Goal: Task Accomplishment & Management: Use online tool/utility

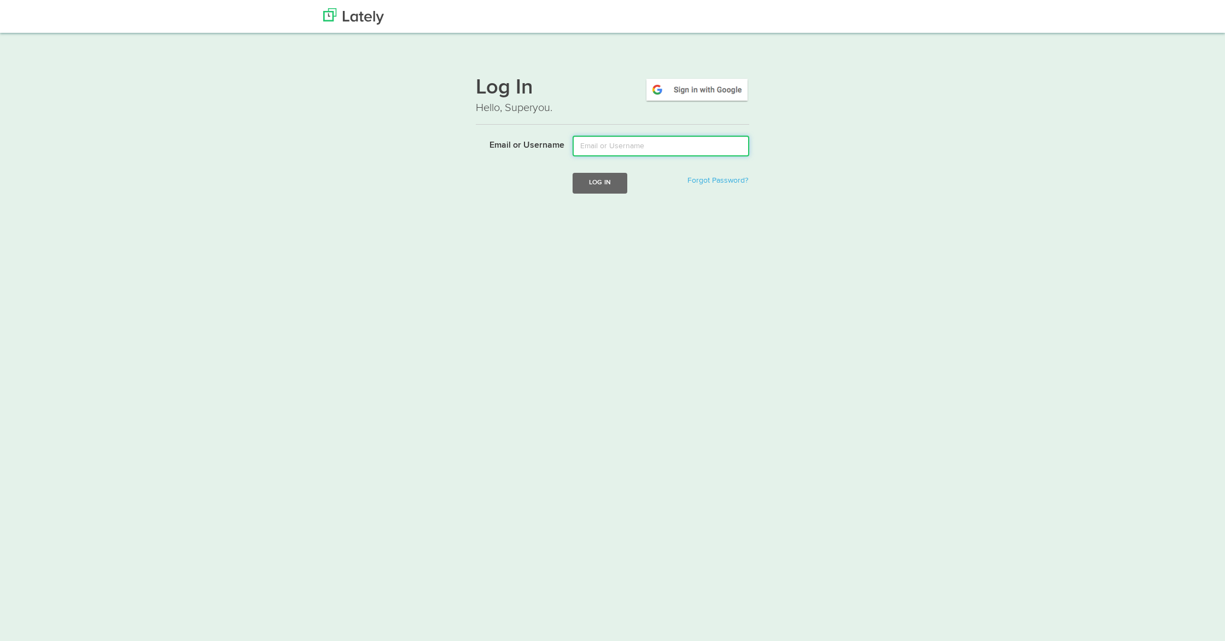
click at [618, 151] on input "Email or Username" at bounding box center [661, 146] width 177 height 21
type input "lala@joinfud.com"
click at [587, 185] on button "Log In" at bounding box center [600, 183] width 55 height 20
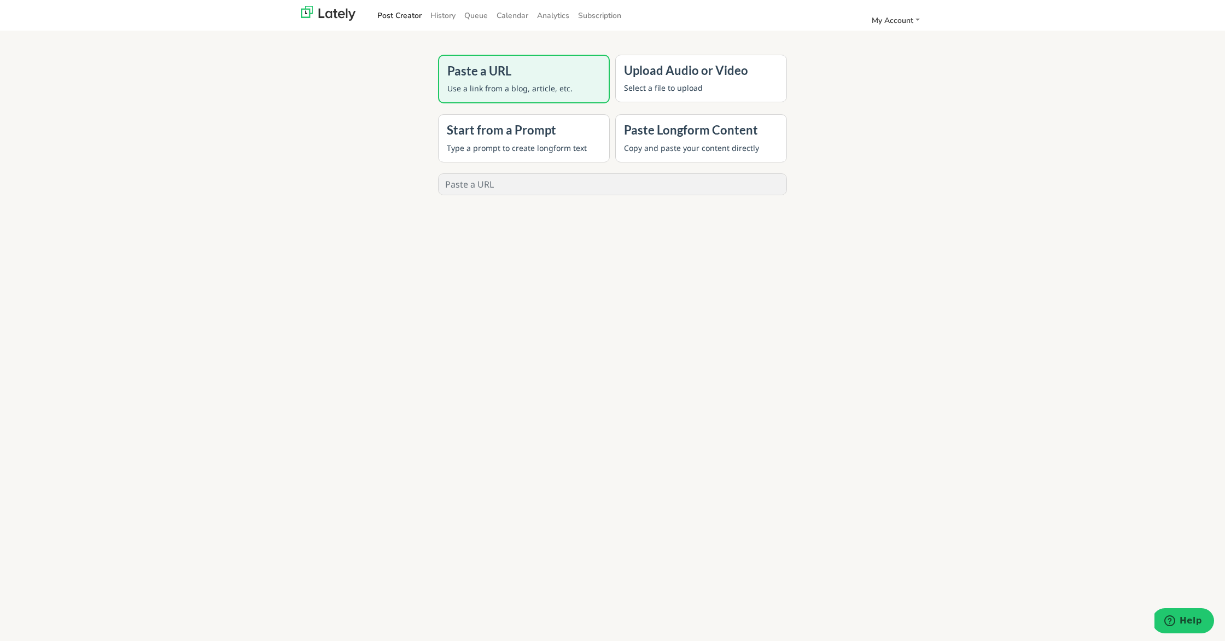
click at [582, 186] on input "text" at bounding box center [613, 184] width 348 height 21
paste input "[URL][DOMAIN_NAME]"
type input "[URL][DOMAIN_NAME]"
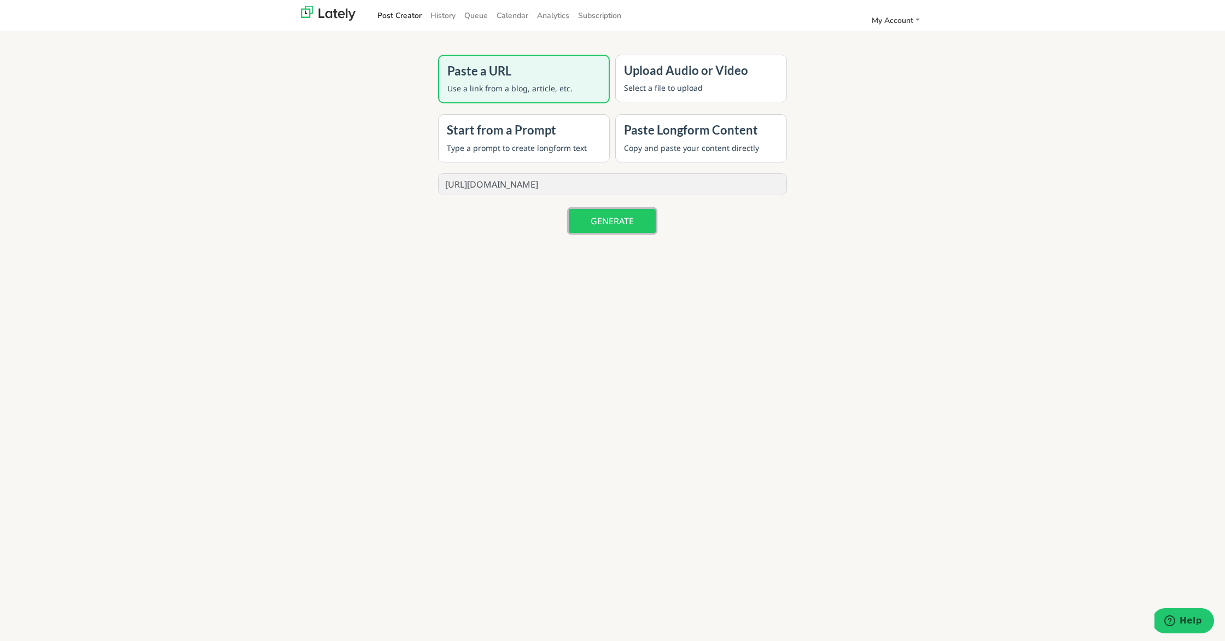
click at [602, 227] on button "GENERATE" at bounding box center [612, 221] width 87 height 24
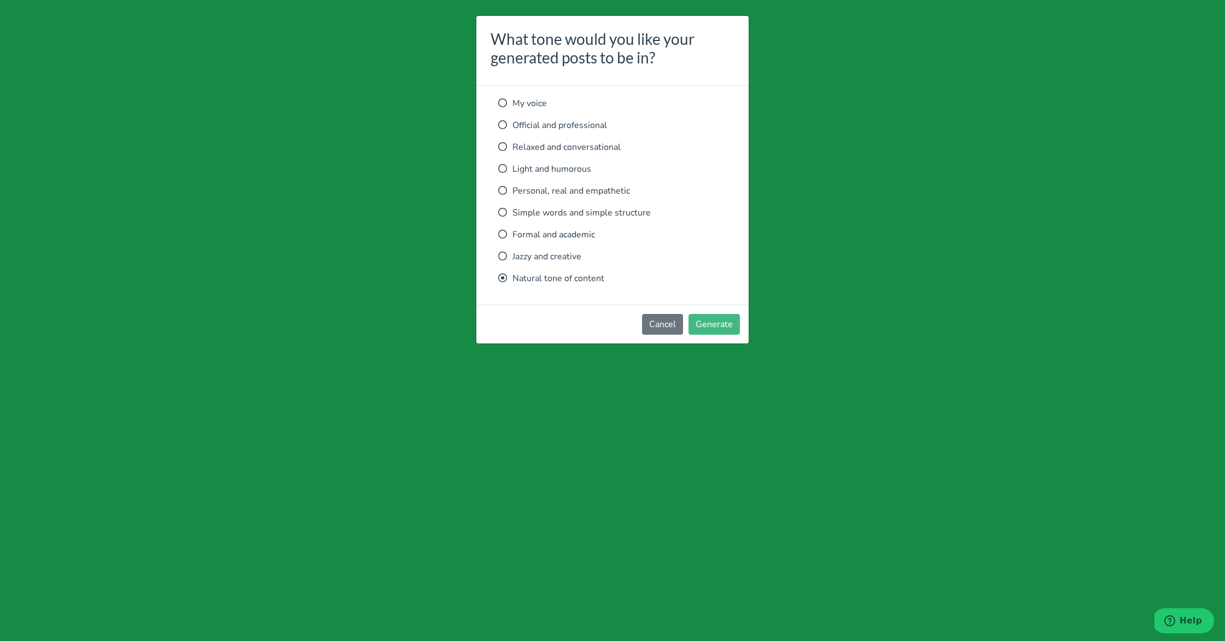
click at [584, 146] on p "Relaxed and conversational" at bounding box center [612, 147] width 229 height 13
click at [715, 314] on button "Generate" at bounding box center [714, 324] width 51 height 21
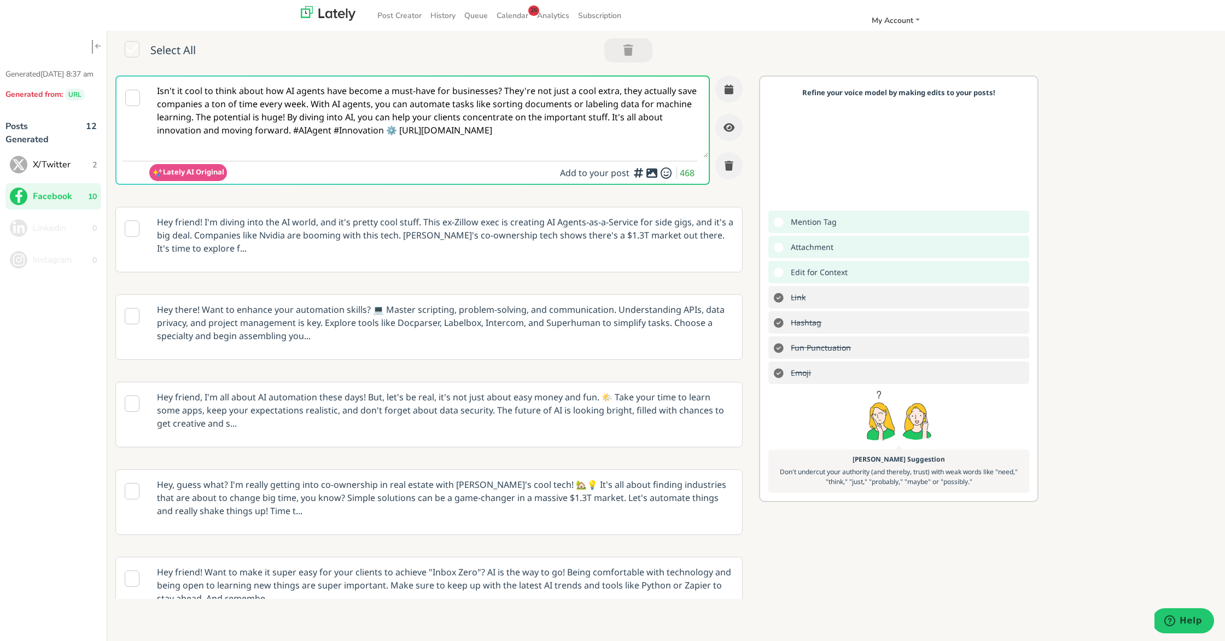
click at [420, 317] on p "Hey there! Want to enhance your automation skills? 💻 Master scripting, problem-…" at bounding box center [445, 323] width 593 height 56
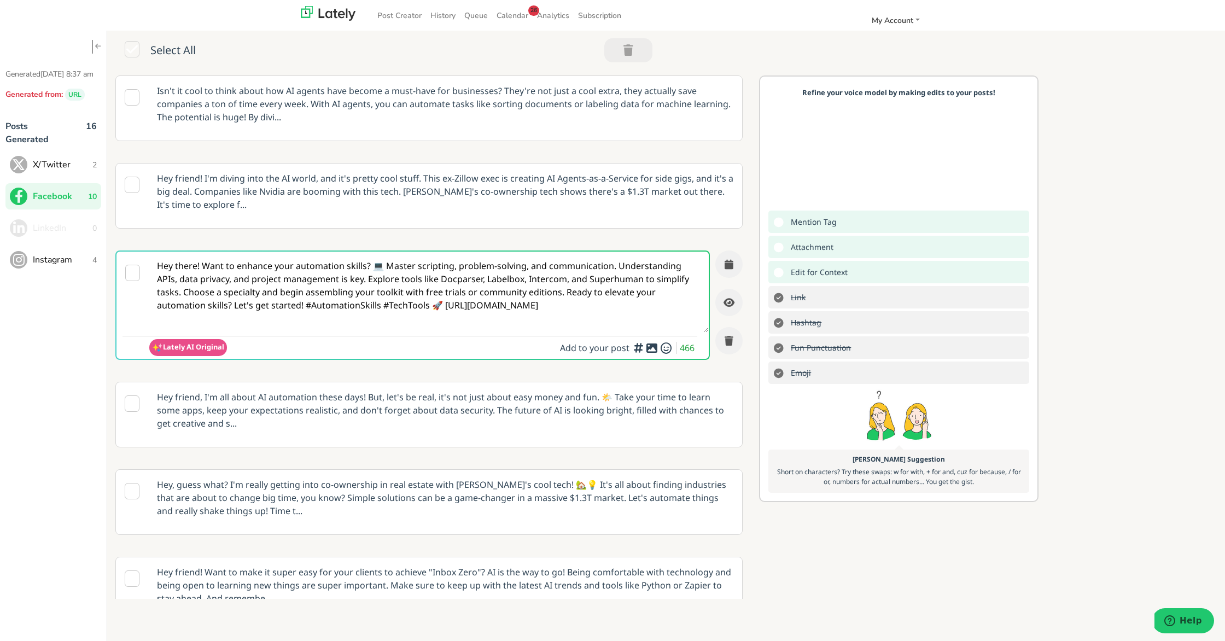
drag, startPoint x: 363, startPoint y: 306, endPoint x: 365, endPoint y: 316, distance: 9.6
click at [363, 307] on textarea "Hey there! Want to enhance your automation skills? 💻 Master scripting, problem-…" at bounding box center [428, 292] width 559 height 81
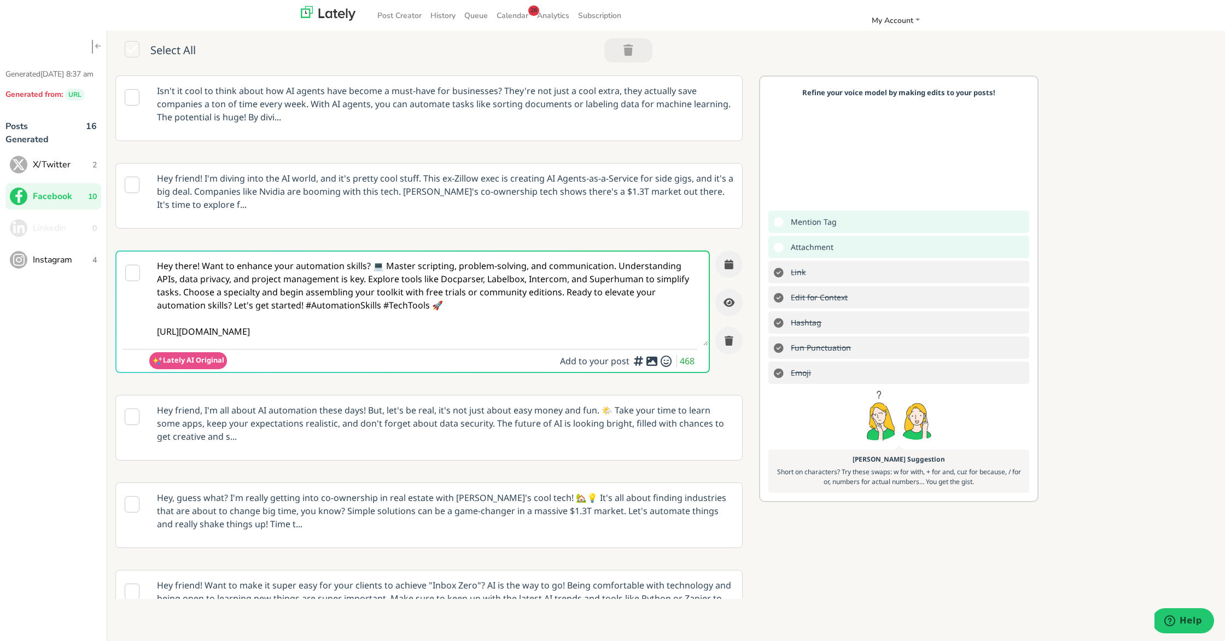
type textarea "Hey there! Want to enhance your automation skills? 💻 Master scripting, problem-…"
click at [654, 361] on icon at bounding box center [651, 361] width 13 height 1
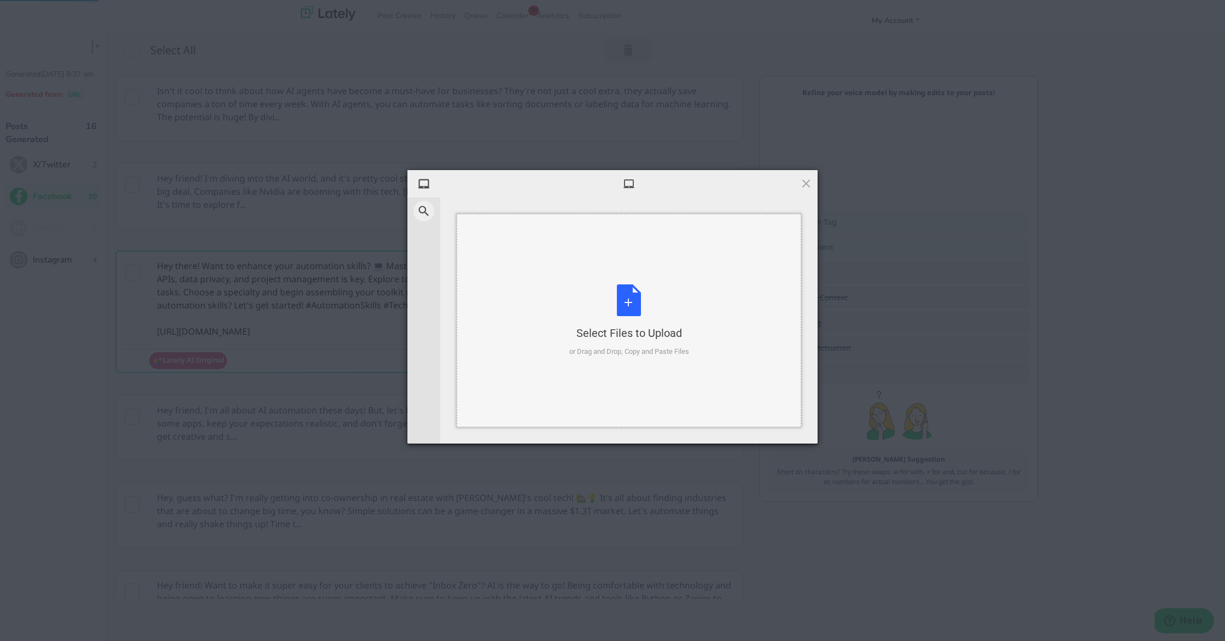
click at [634, 305] on div "Select Files to Upload or Drag and Drop, Copy and Paste Files" at bounding box center [629, 320] width 120 height 73
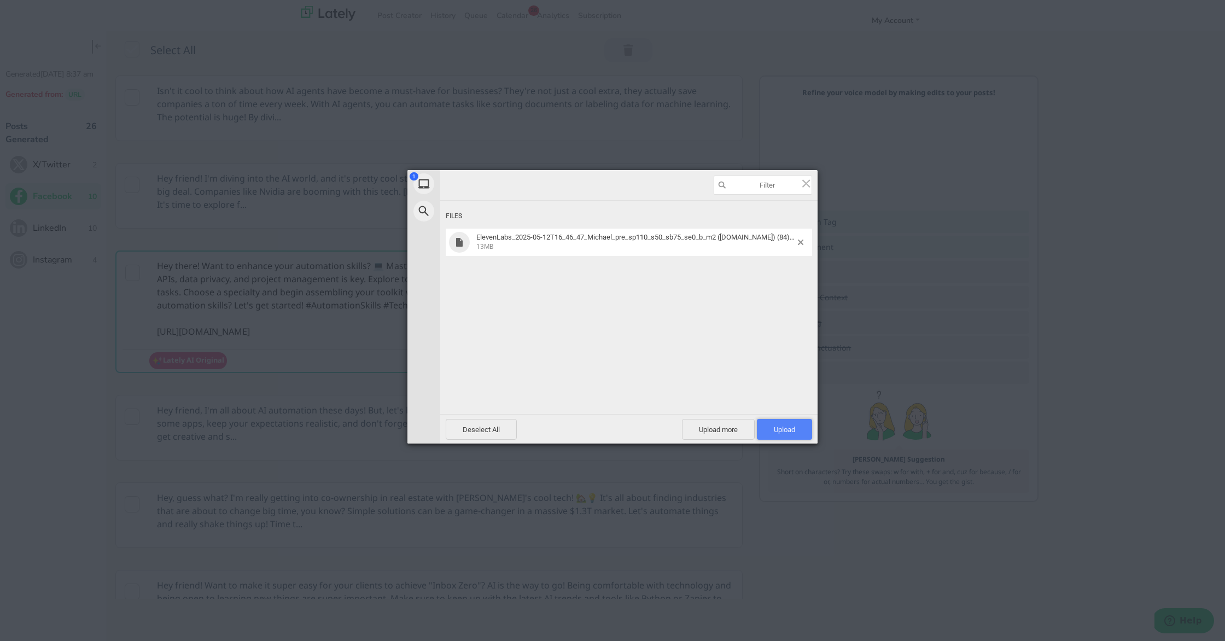
click at [774, 433] on span "Upload 1" at bounding box center [784, 429] width 21 height 8
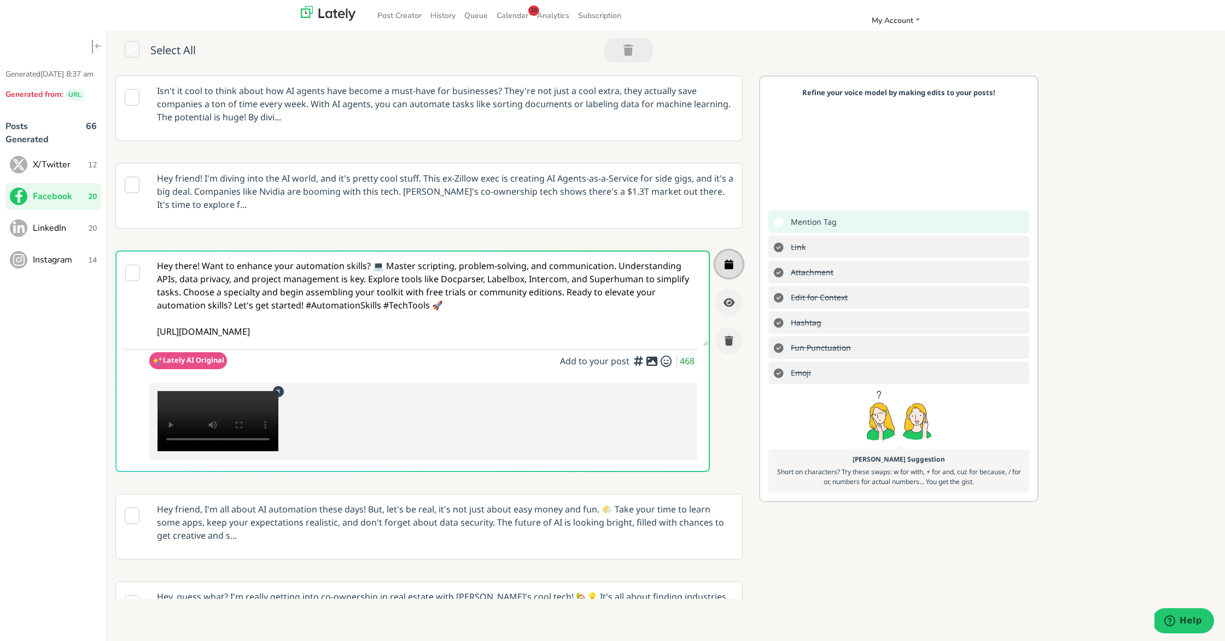
click at [721, 263] on button "button" at bounding box center [728, 263] width 27 height 27
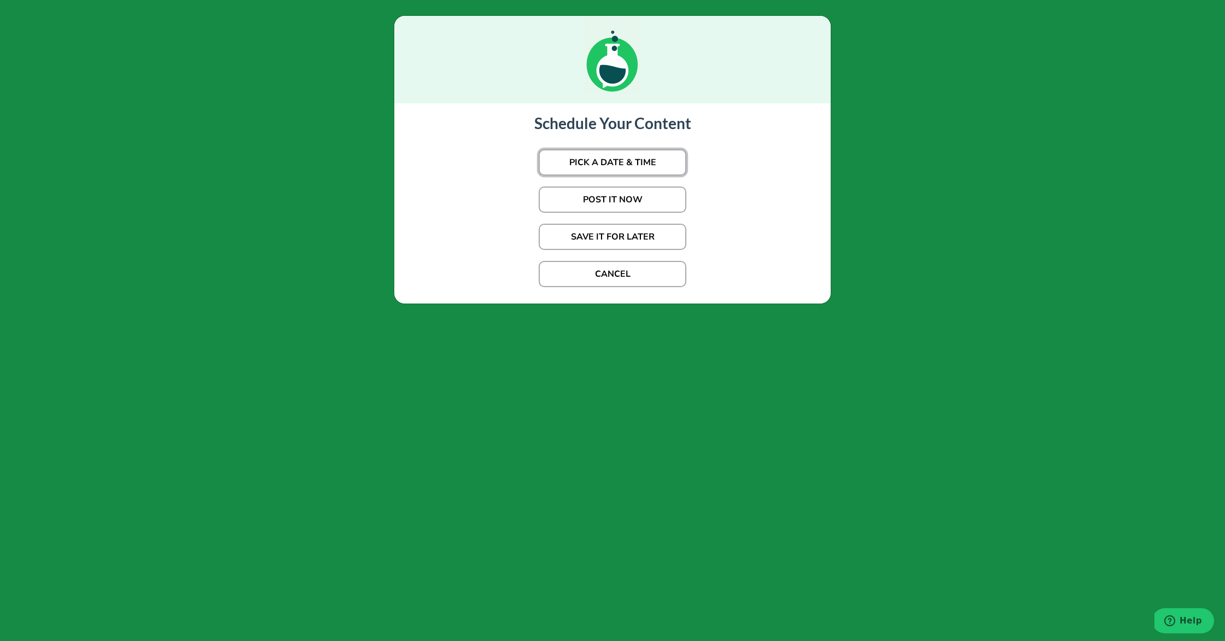
click at [657, 159] on button "PICK A DATE & TIME" at bounding box center [613, 162] width 148 height 26
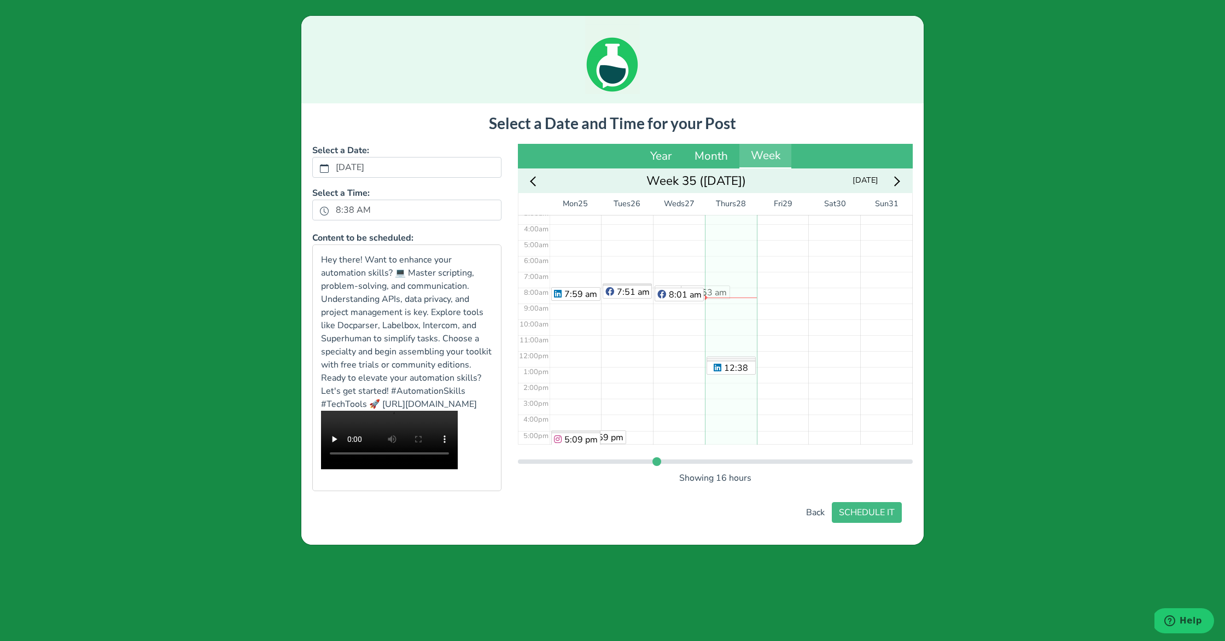
scroll to position [53, 0]
click at [786, 259] on div "No Event" at bounding box center [783, 352] width 52 height 381
click at [865, 523] on button "SCHEDULE IT" at bounding box center [867, 512] width 70 height 21
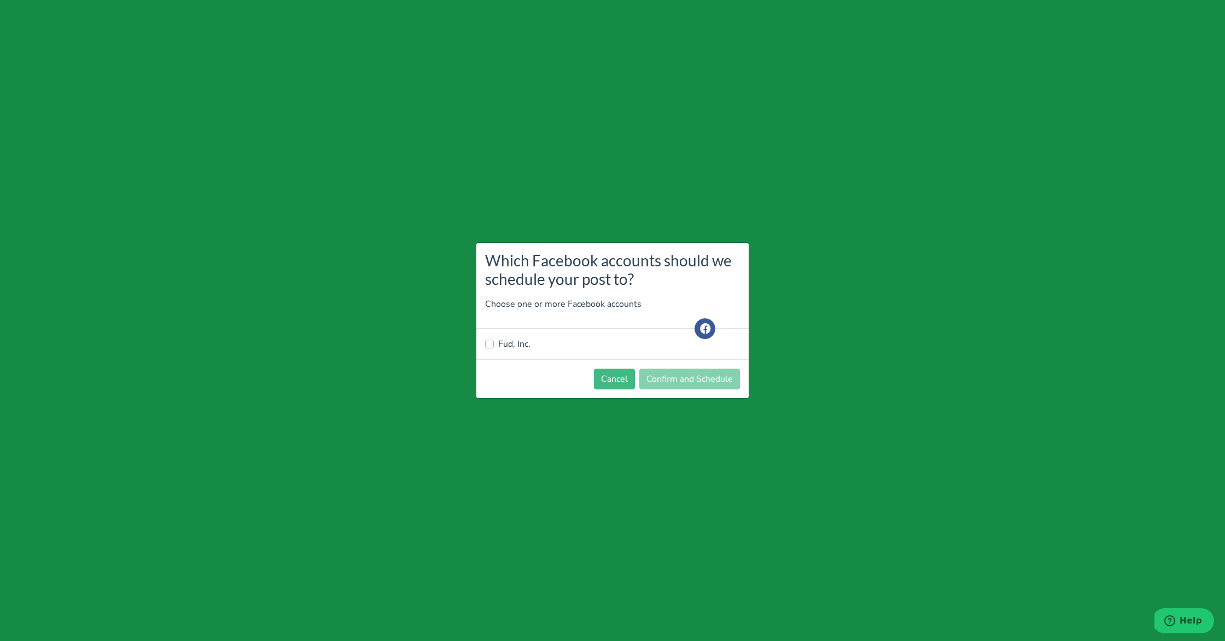
click at [517, 346] on label "Fud, Inc." at bounding box center [514, 343] width 32 height 13
click at [494, 346] on input "Fud, Inc." at bounding box center [489, 342] width 9 height 11
checkbox input "true"
click at [673, 372] on button "Confirm and Schedule" at bounding box center [689, 379] width 101 height 21
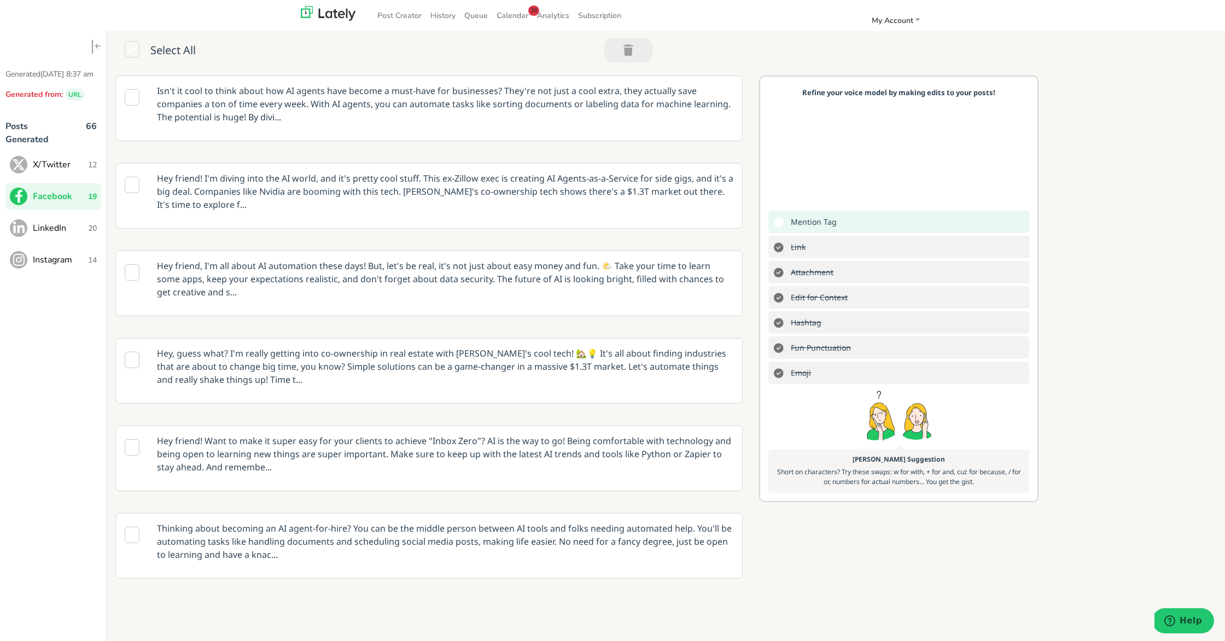
click at [73, 171] on span "X/Twitter" at bounding box center [60, 164] width 55 height 13
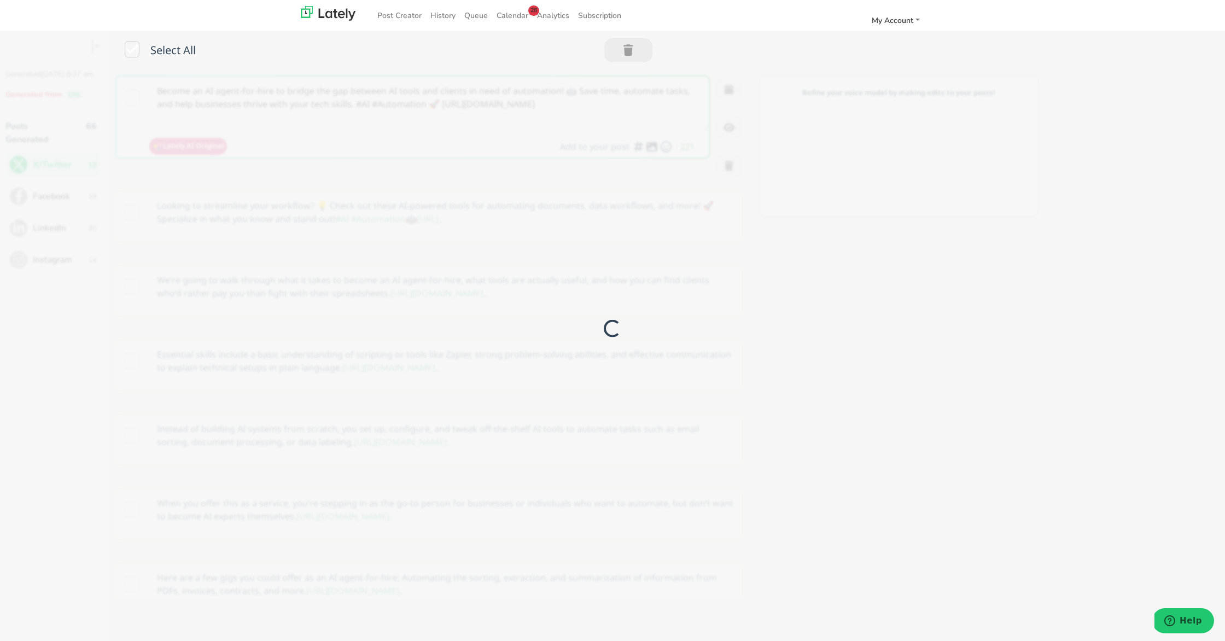
scroll to position [0, 0]
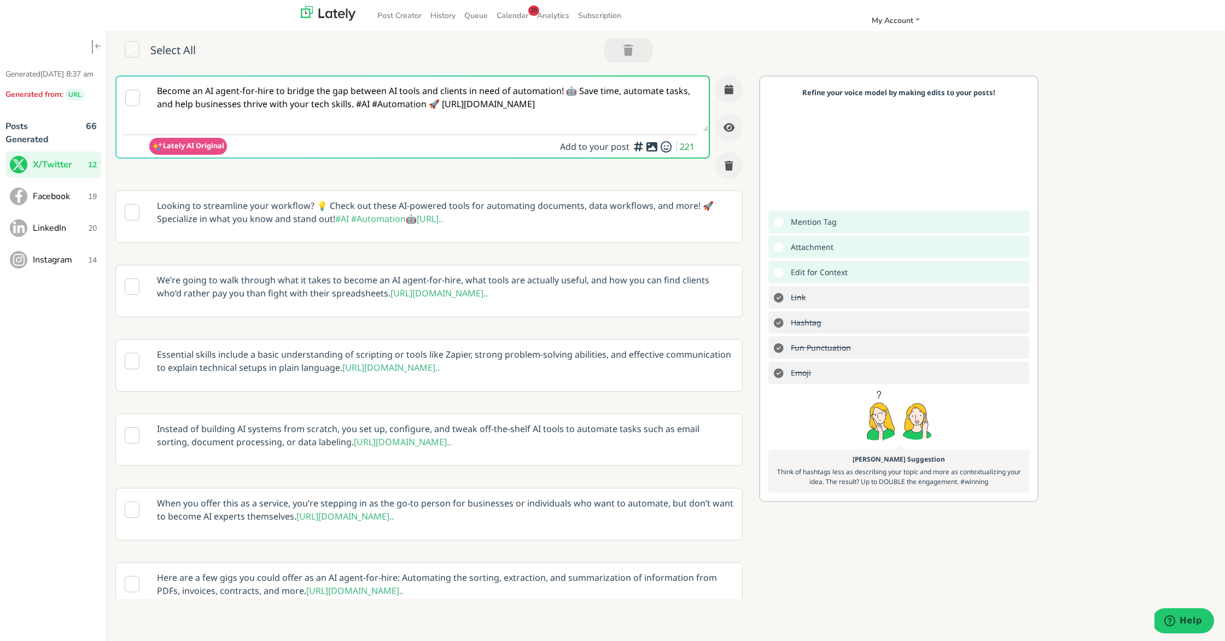
click at [438, 106] on textarea "Become an AI agent-for-hire to bridge the gap between AI tools and clients in n…" at bounding box center [428, 104] width 559 height 55
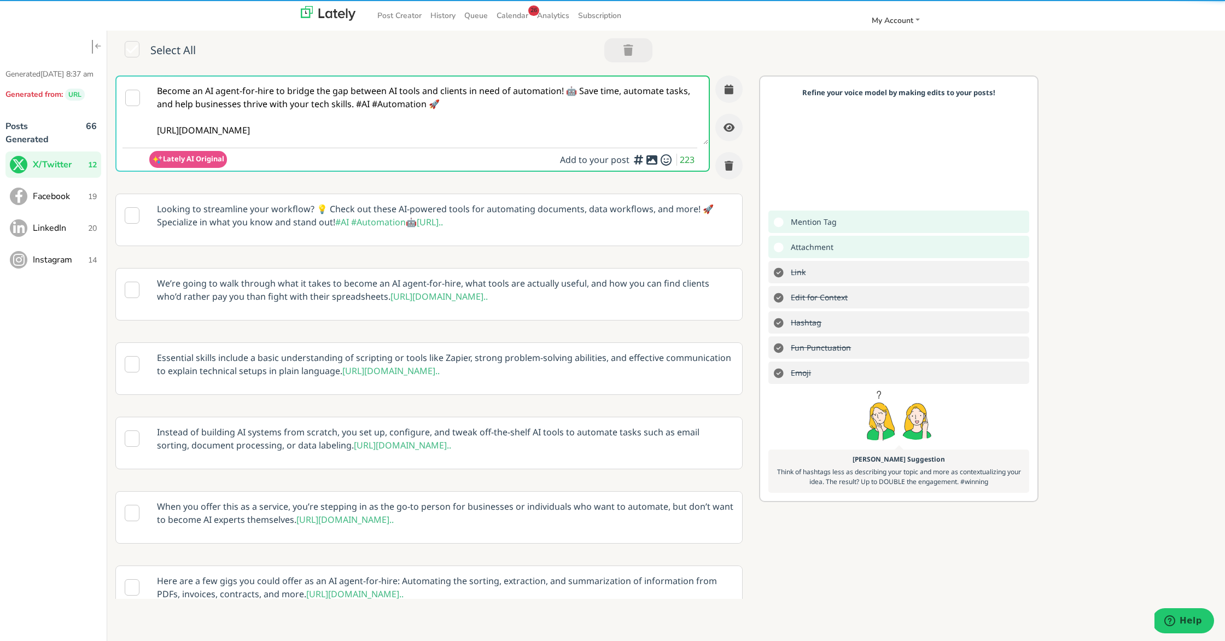
type textarea "Become an AI agent-for-hire to bridge the gap between AI tools and clients in n…"
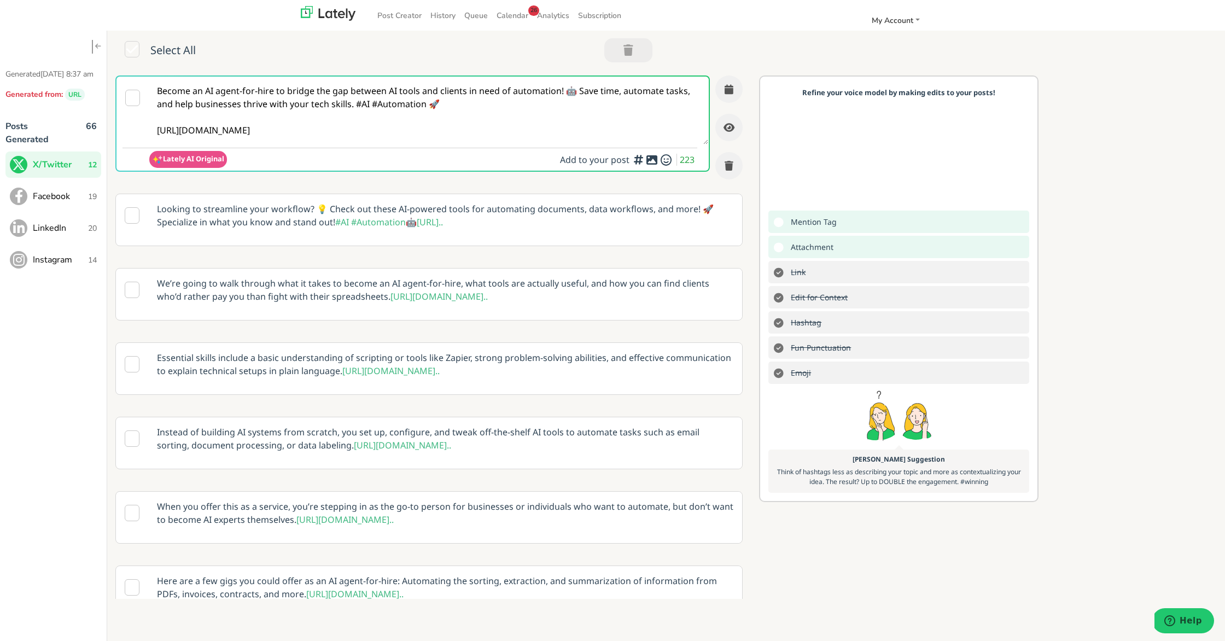
click at [652, 160] on icon at bounding box center [651, 160] width 13 height 1
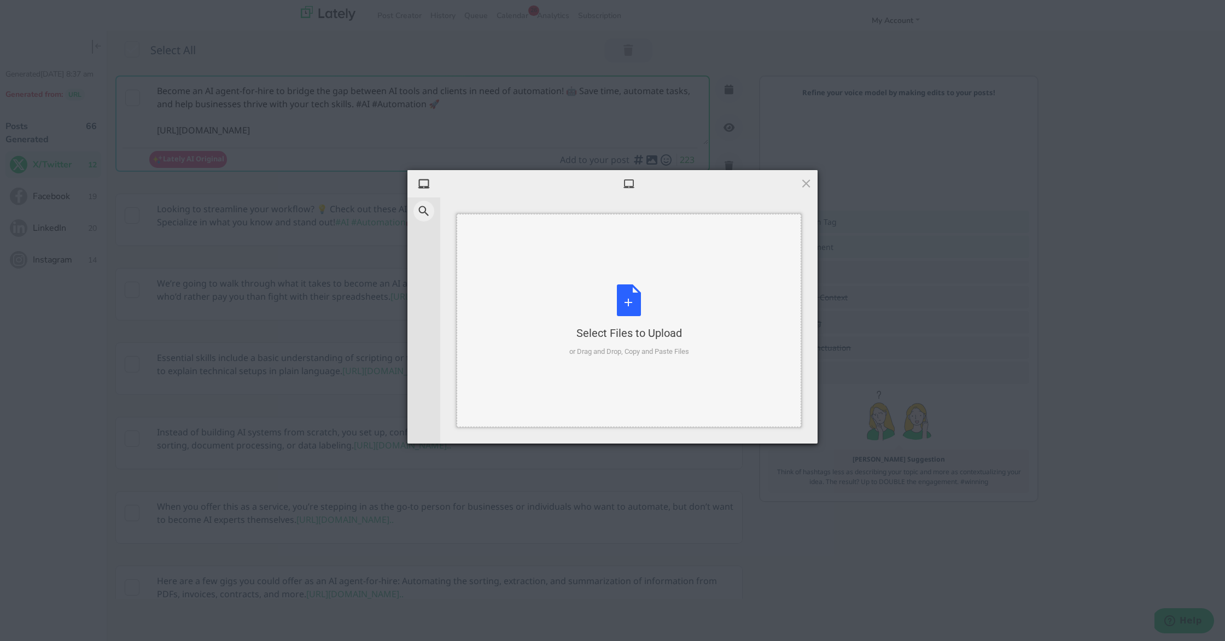
click at [635, 294] on div "Select Files to Upload or Drag and Drop, Copy and Paste Files" at bounding box center [629, 320] width 120 height 73
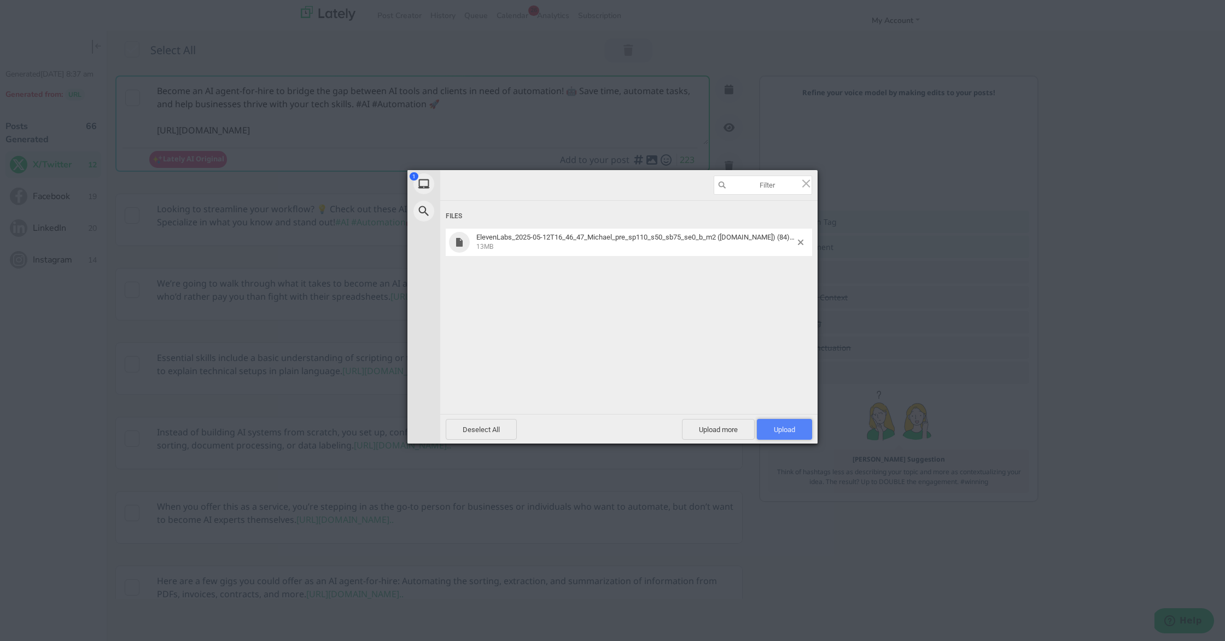
click at [784, 430] on span "Upload 1" at bounding box center [784, 429] width 21 height 8
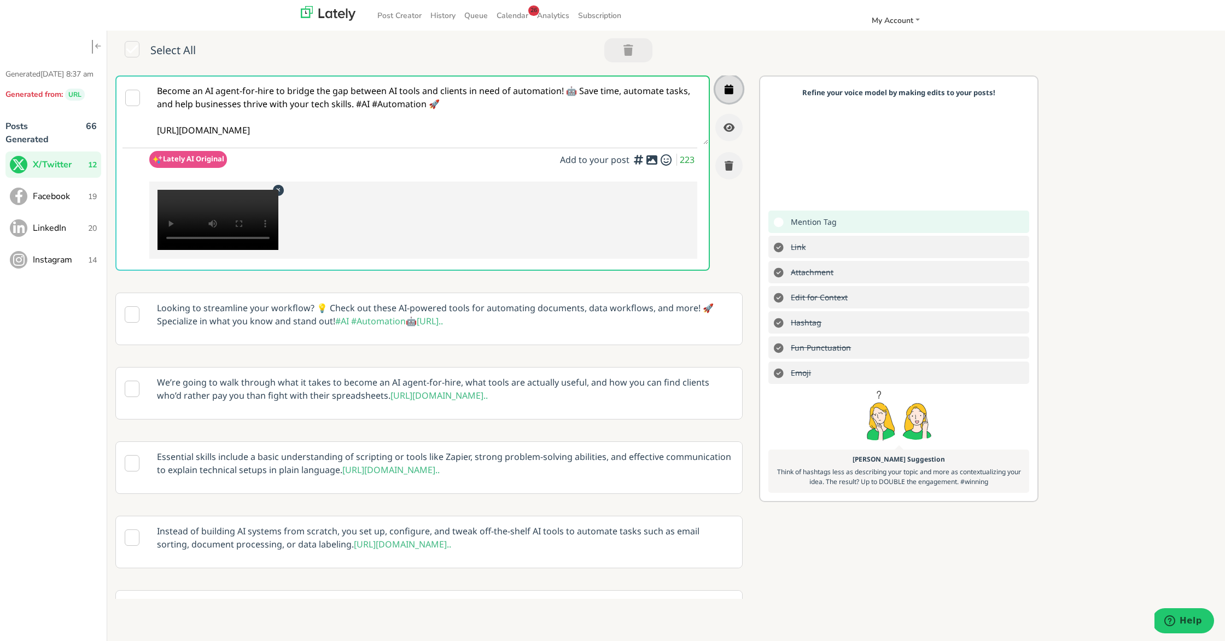
click at [733, 86] on button "button" at bounding box center [728, 88] width 27 height 27
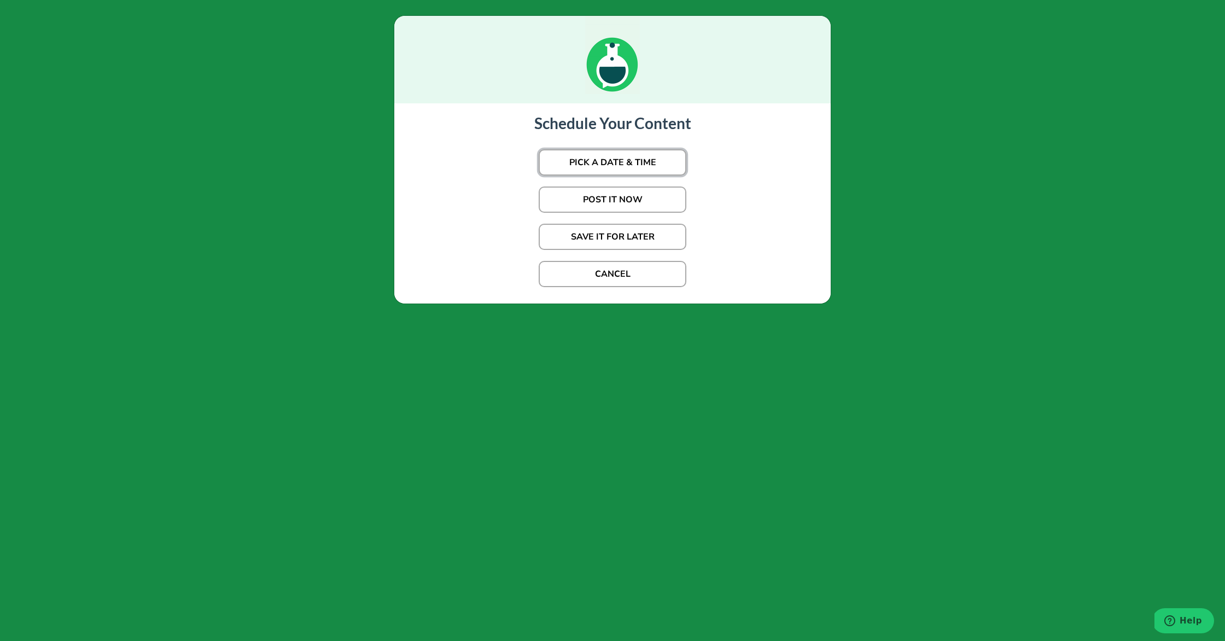
click at [657, 162] on button "PICK A DATE & TIME" at bounding box center [613, 162] width 148 height 26
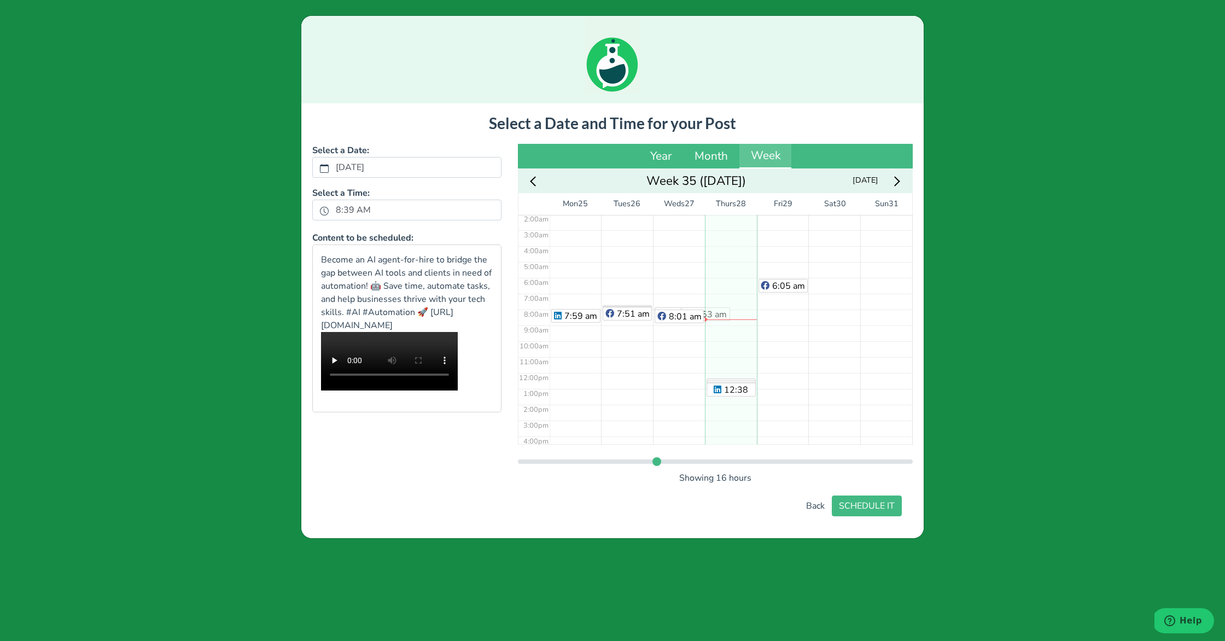
scroll to position [10, 0]
click at [777, 300] on div "6:05 am" at bounding box center [783, 395] width 52 height 381
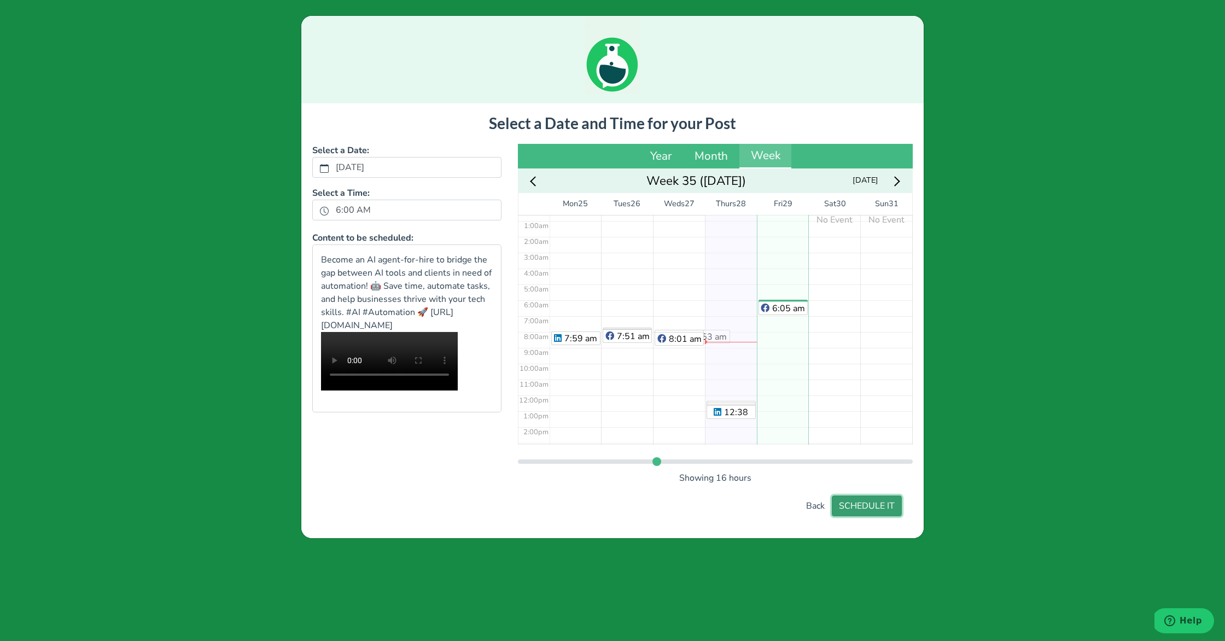
click at [862, 507] on button "SCHEDULE IT" at bounding box center [867, 505] width 70 height 21
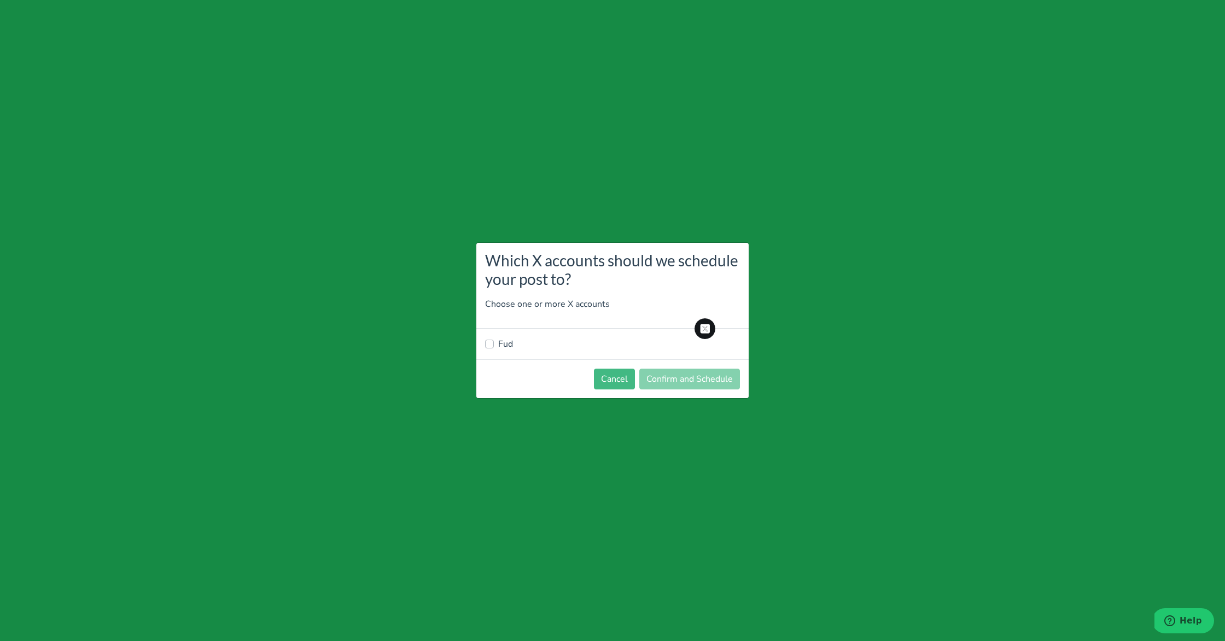
click at [500, 342] on label "Fud" at bounding box center [505, 343] width 15 height 13
click at [494, 342] on input "Fud" at bounding box center [489, 342] width 9 height 11
checkbox input "true"
click at [695, 383] on button "Confirm and Schedule" at bounding box center [689, 379] width 101 height 21
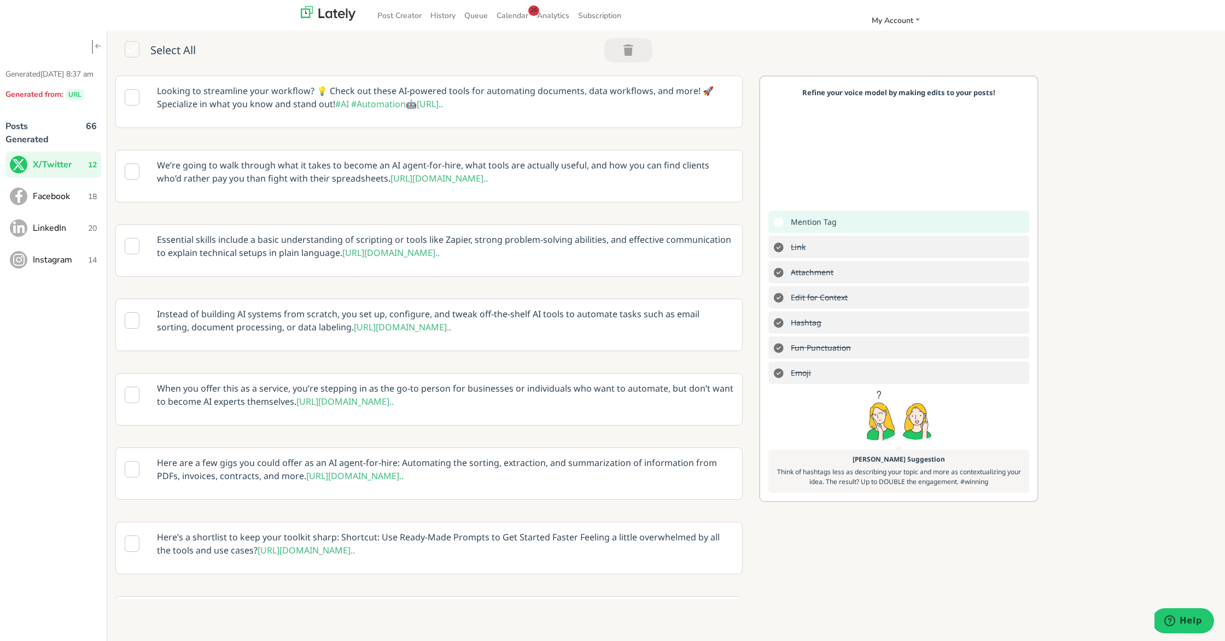
click at [44, 235] on span "LinkedIn" at bounding box center [60, 227] width 55 height 13
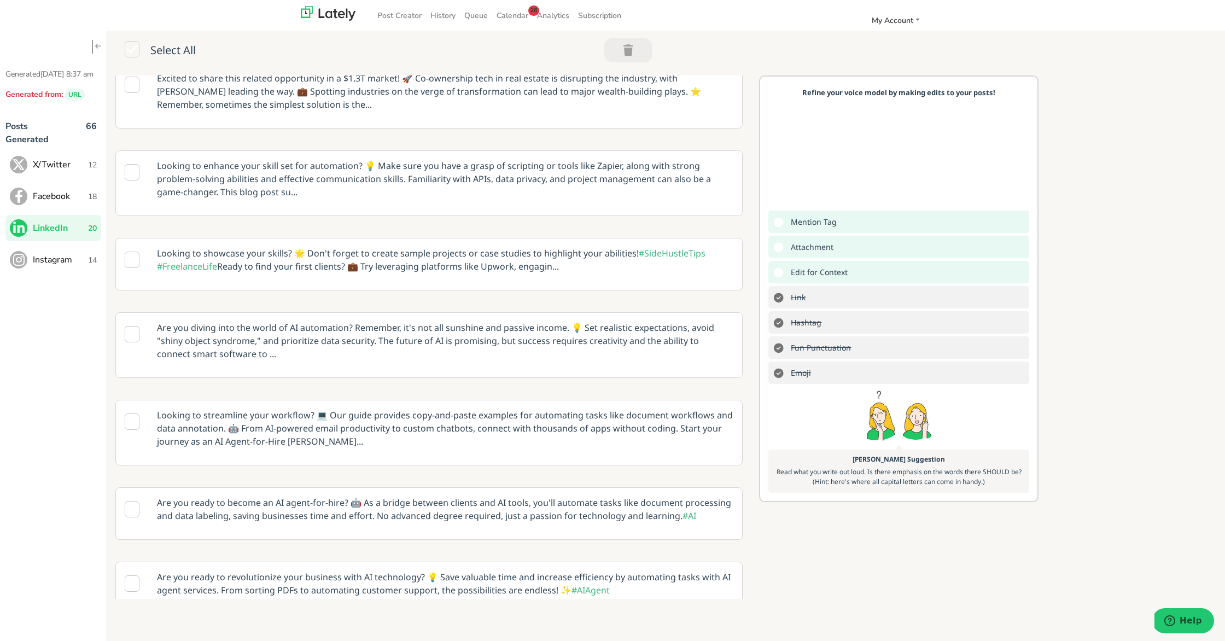
scroll to position [260, 0]
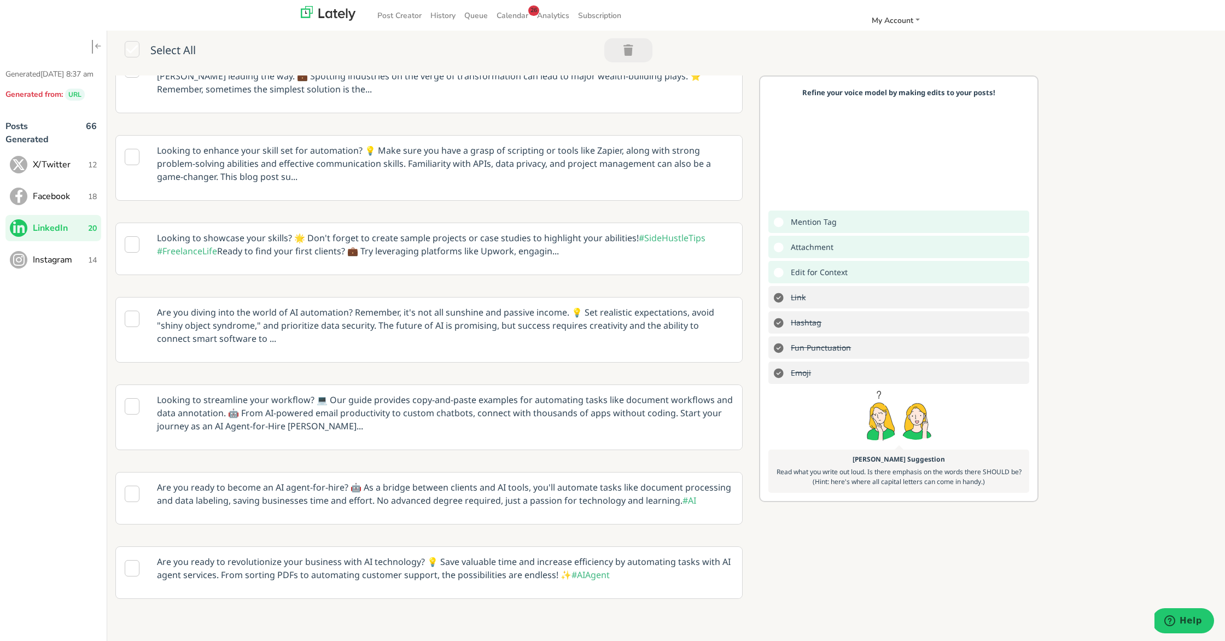
click at [383, 323] on p "Are you diving into the world of AI automation? Remember, it's not all sunshine…" at bounding box center [445, 326] width 593 height 56
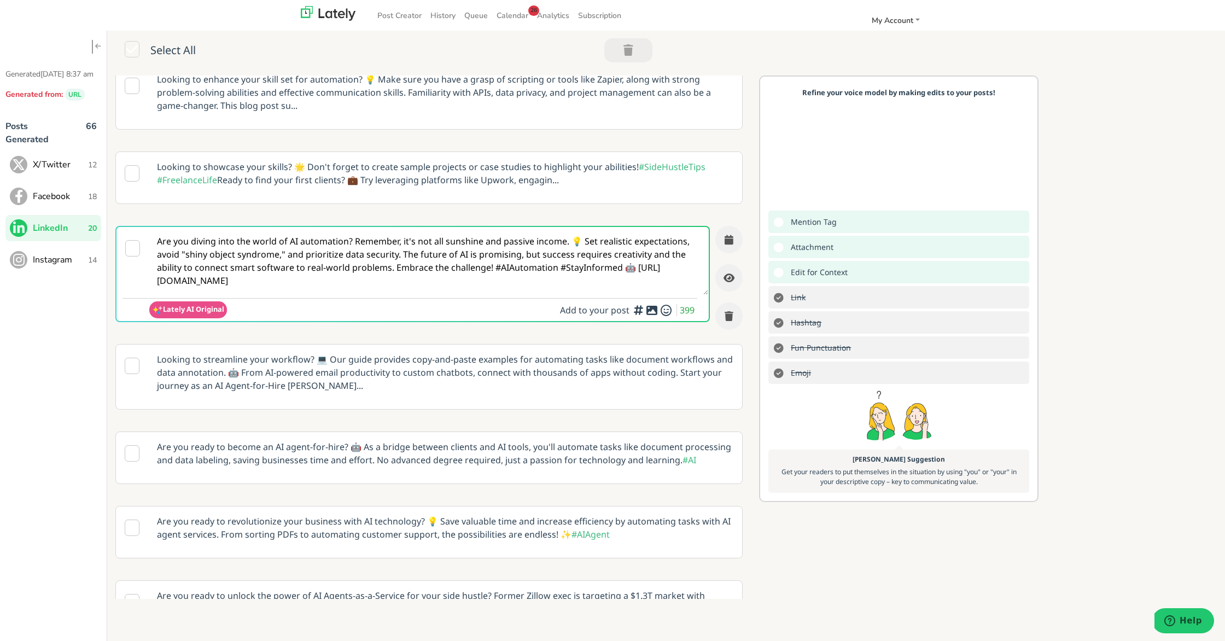
scroll to position [326, 0]
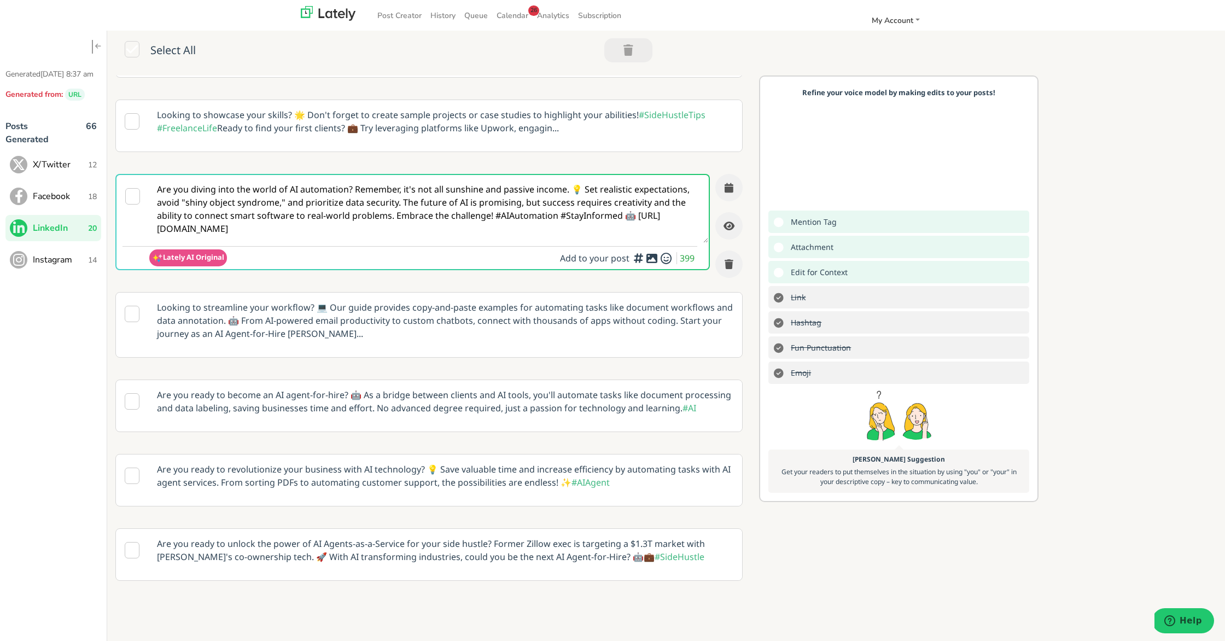
click at [516, 405] on p "Are you ready to become an AI agent-for-hire? 🤖 As a bridge between clients and…" at bounding box center [445, 401] width 593 height 43
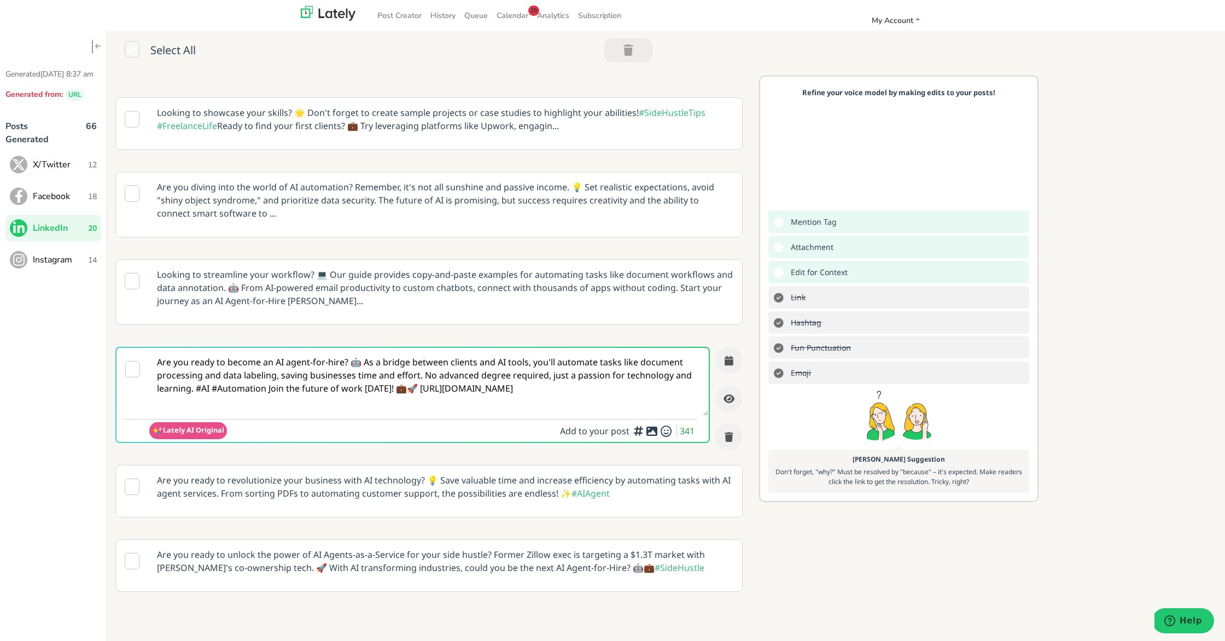
scroll to position [328, 0]
click at [411, 388] on textarea "Are you ready to become an AI agent-for-hire? 🤖 As a bridge between clients and…" at bounding box center [428, 382] width 559 height 68
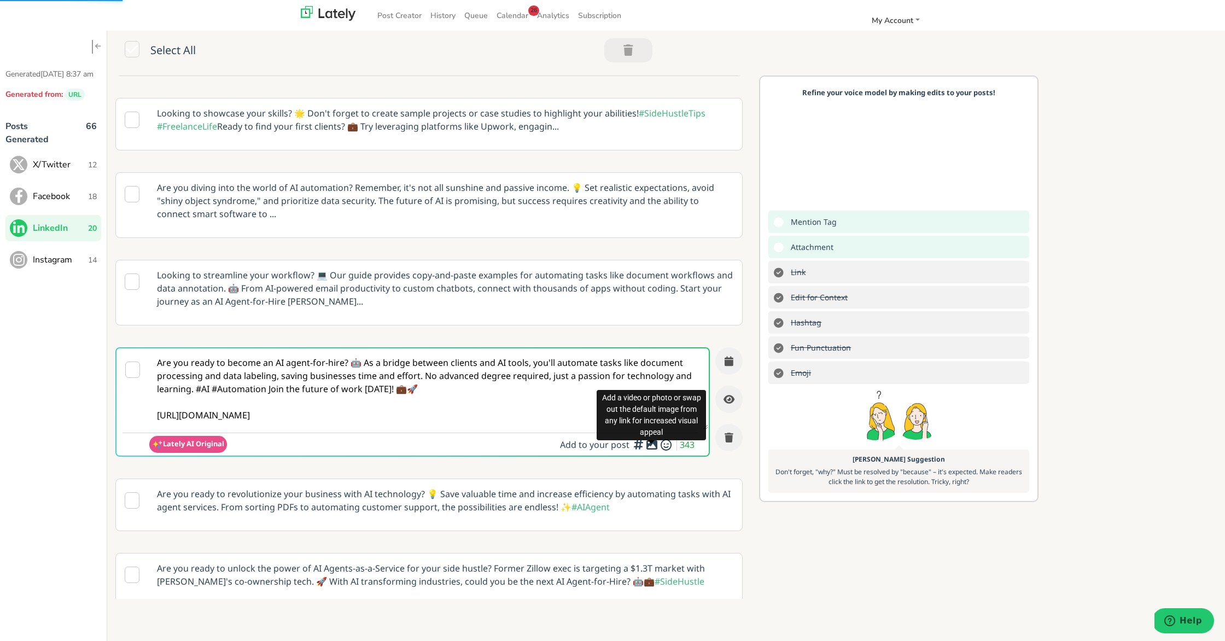
type textarea "Are you ready to become an AI agent-for-hire? 🤖 As a bridge between clients and…"
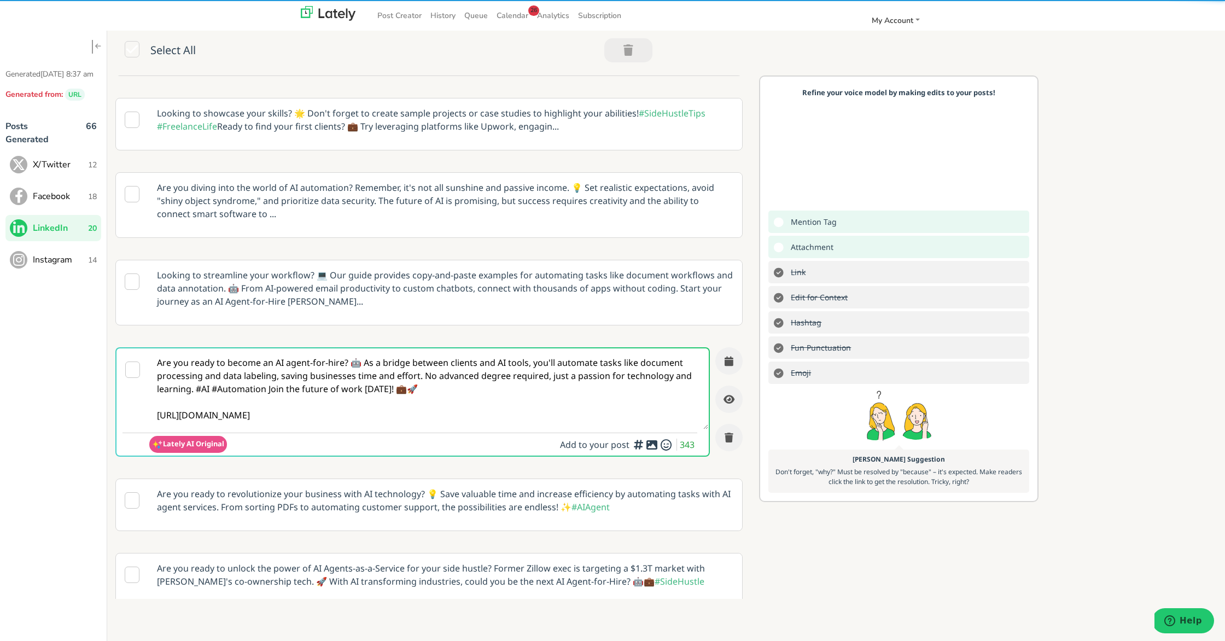
click at [651, 445] on icon at bounding box center [651, 445] width 13 height 1
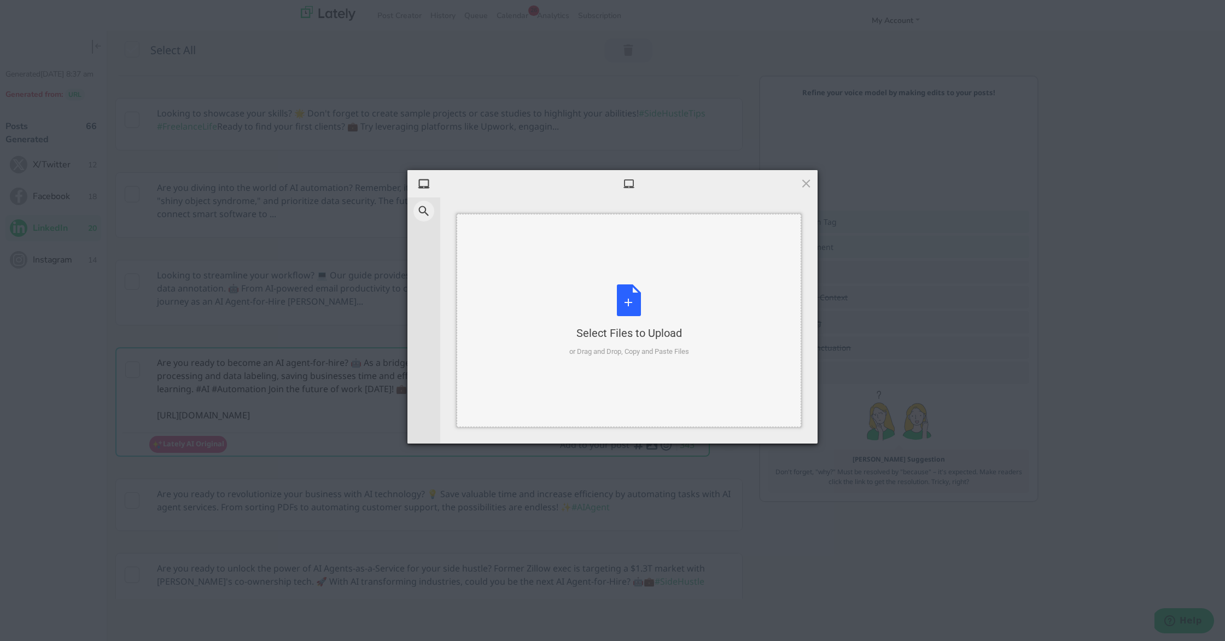
click at [628, 302] on div "Select Files to Upload or Drag and Drop, Copy and Paste Files" at bounding box center [629, 320] width 120 height 73
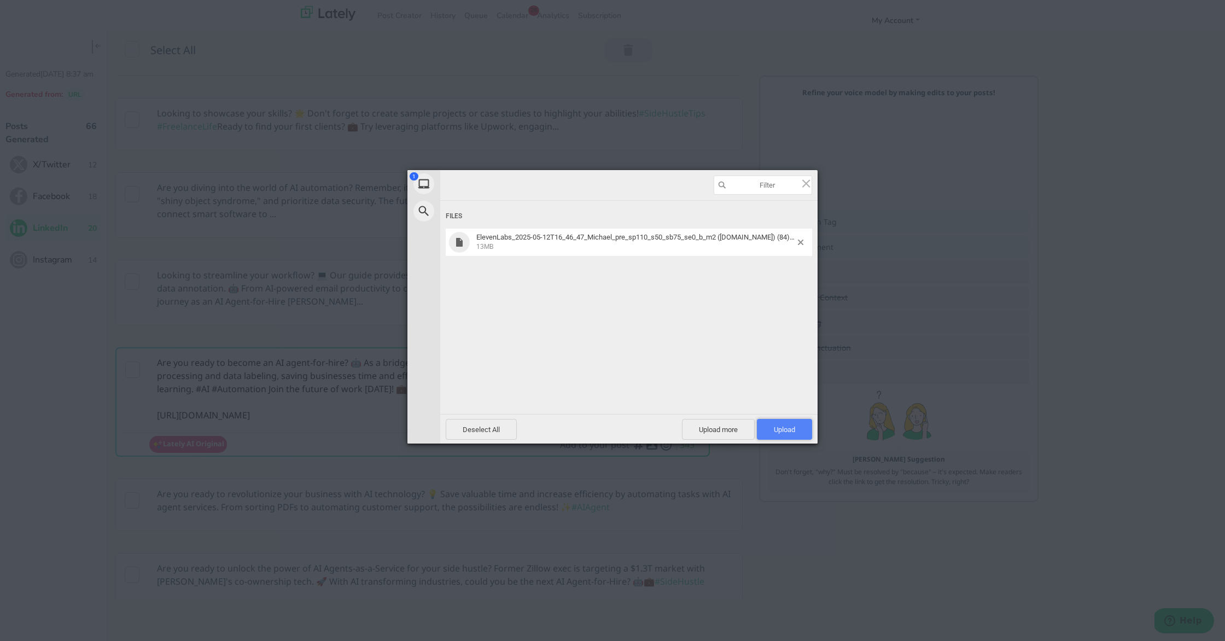
click at [765, 426] on span "Upload 1" at bounding box center [784, 429] width 55 height 21
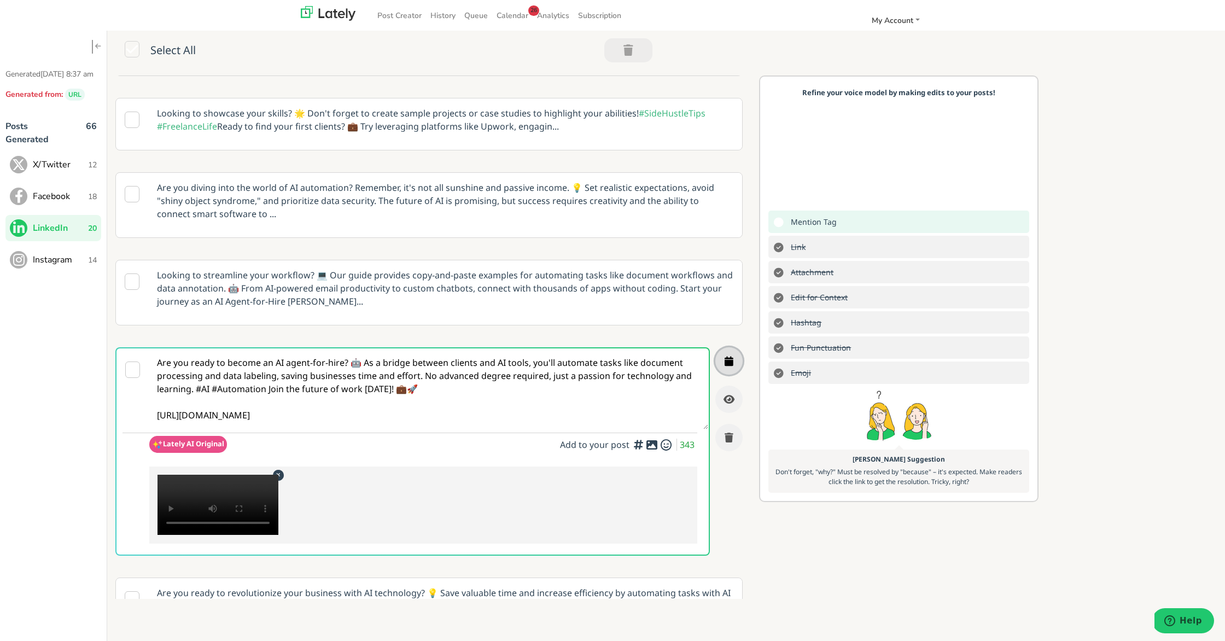
click at [728, 362] on icon "button" at bounding box center [729, 361] width 9 height 10
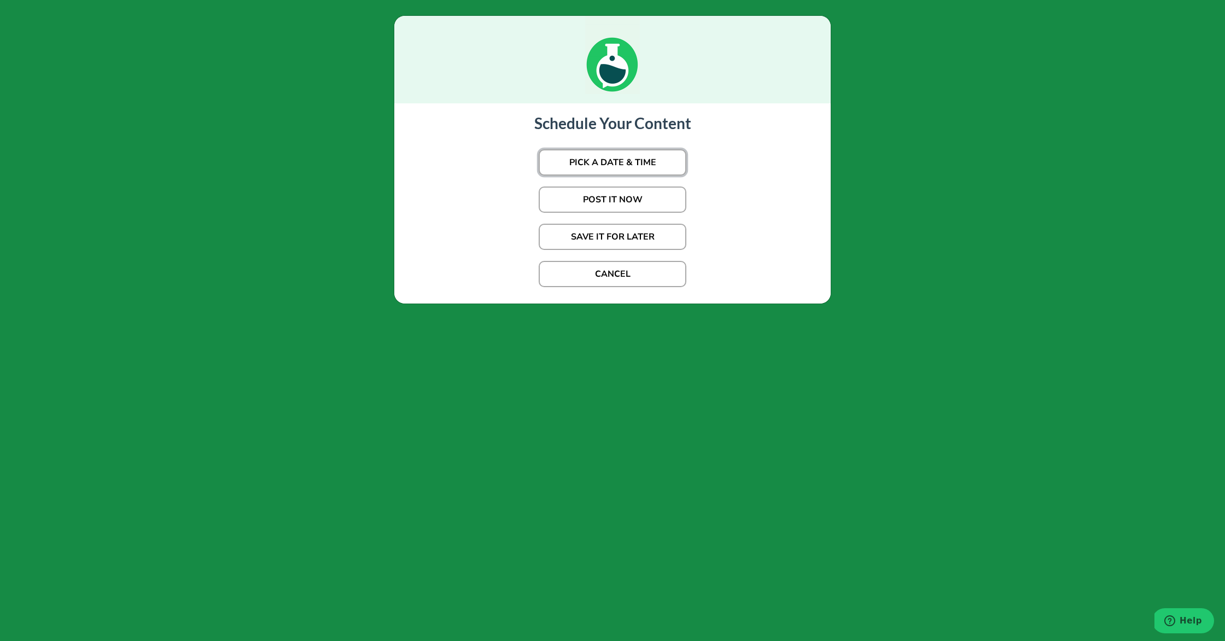
click at [622, 163] on button "PICK A DATE & TIME" at bounding box center [613, 162] width 148 height 26
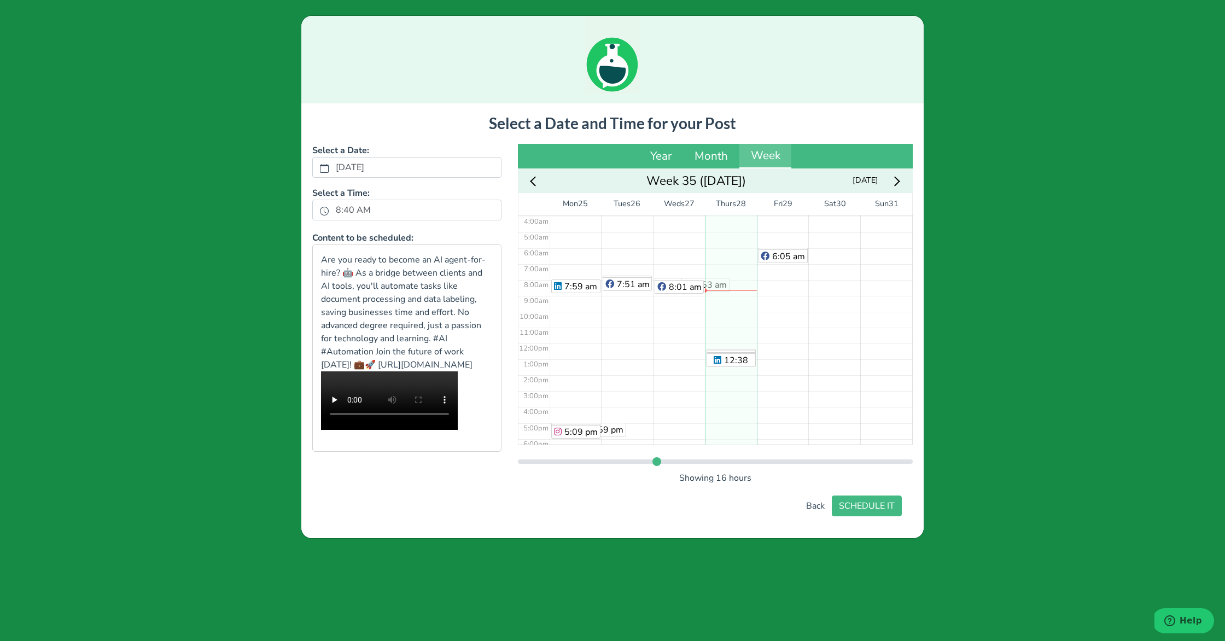
scroll to position [47, 0]
click at [772, 260] on div "5:59 am 6:05 am" at bounding box center [783, 358] width 52 height 381
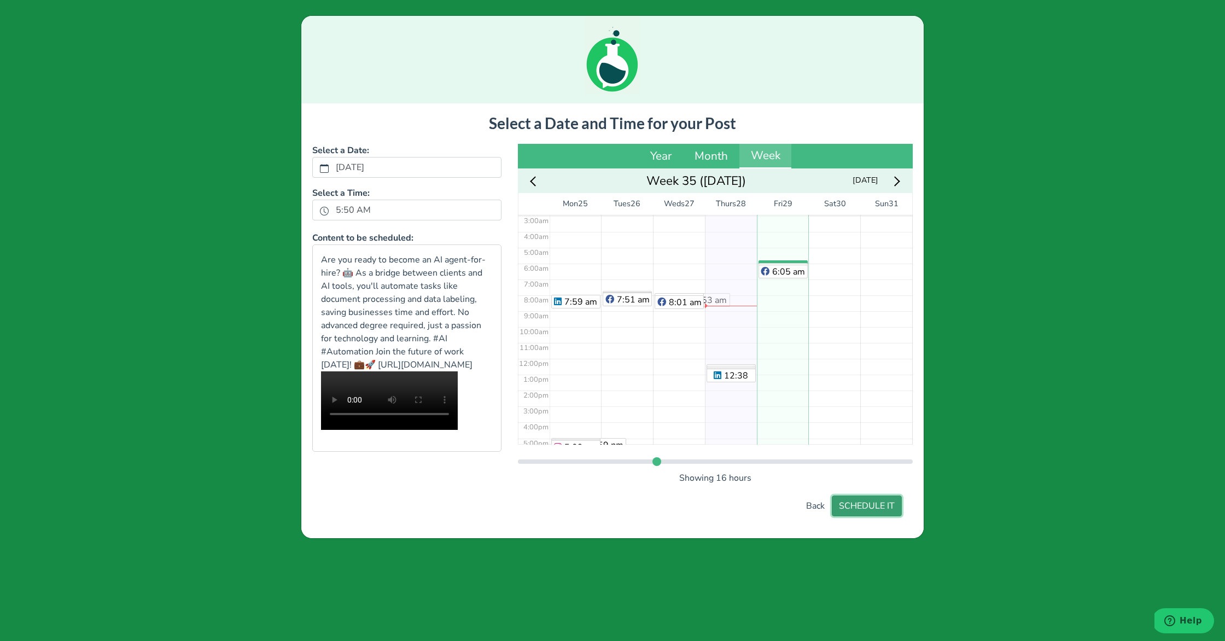
click at [868, 516] on button "SCHEDULE IT" at bounding box center [867, 505] width 70 height 21
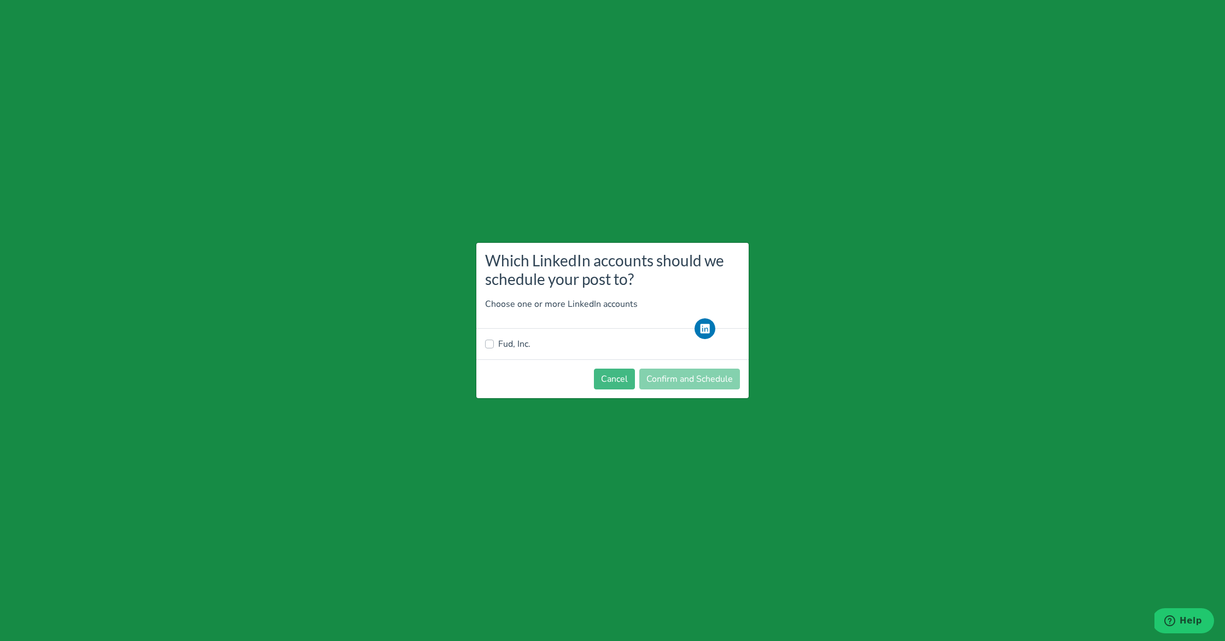
click at [504, 342] on label "Fud, Inc." at bounding box center [514, 343] width 32 height 13
click at [494, 342] on input "Fud, Inc." at bounding box center [489, 342] width 9 height 11
checkbox input "true"
click at [668, 376] on button "Confirm and Schedule" at bounding box center [689, 379] width 101 height 21
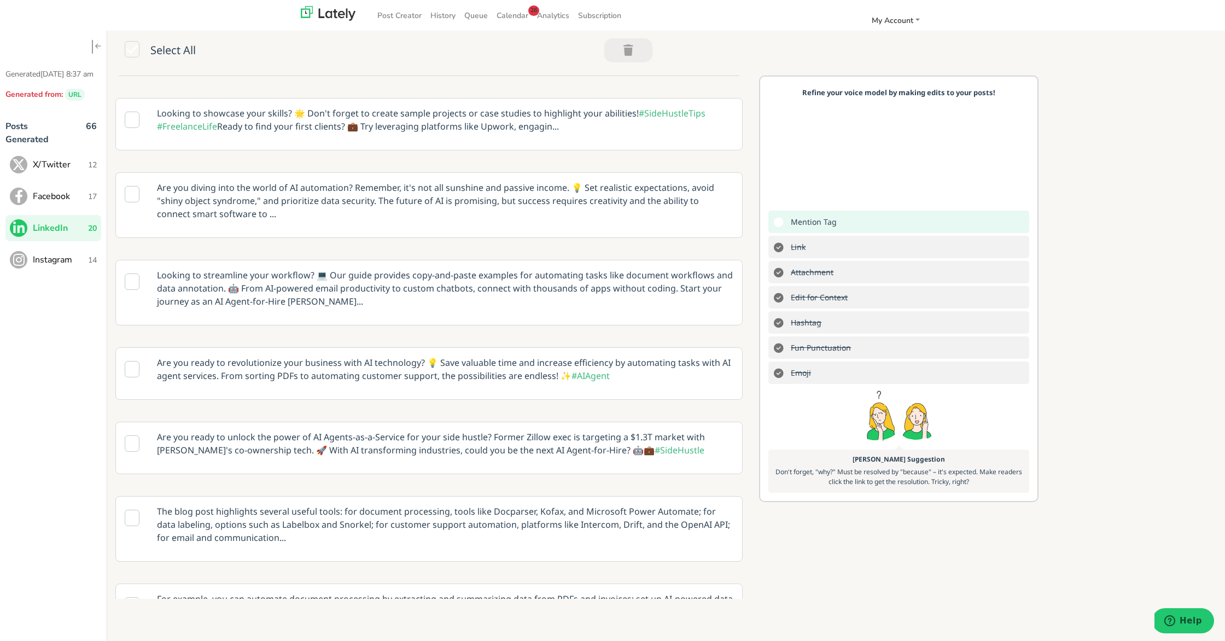
click at [66, 266] on span "Instagram" at bounding box center [60, 259] width 55 height 13
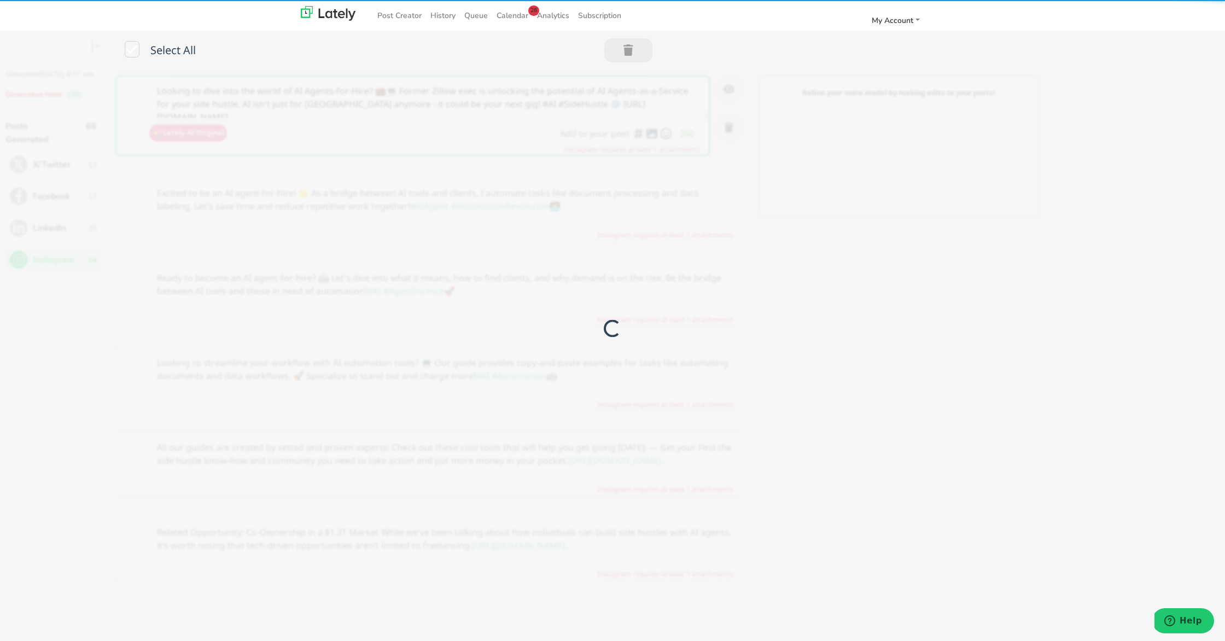
scroll to position [0, 0]
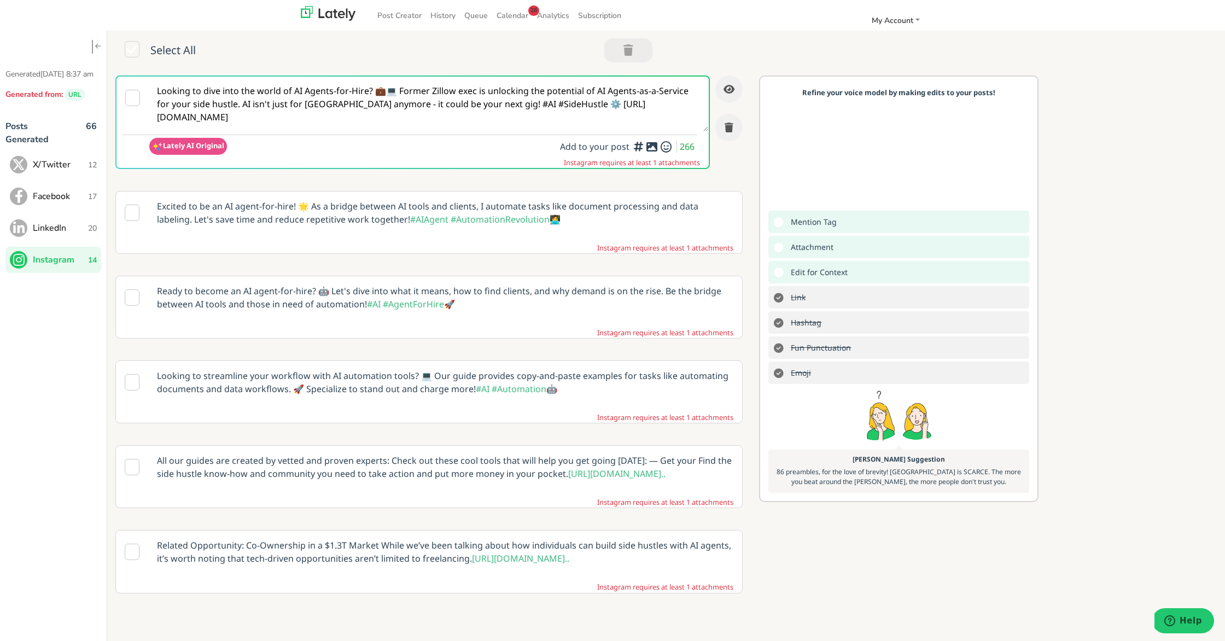
click at [514, 286] on p "Ready to become an AI agent-for-hire? 🤖 Let's dive into what it means, how to f…" at bounding box center [445, 297] width 593 height 43
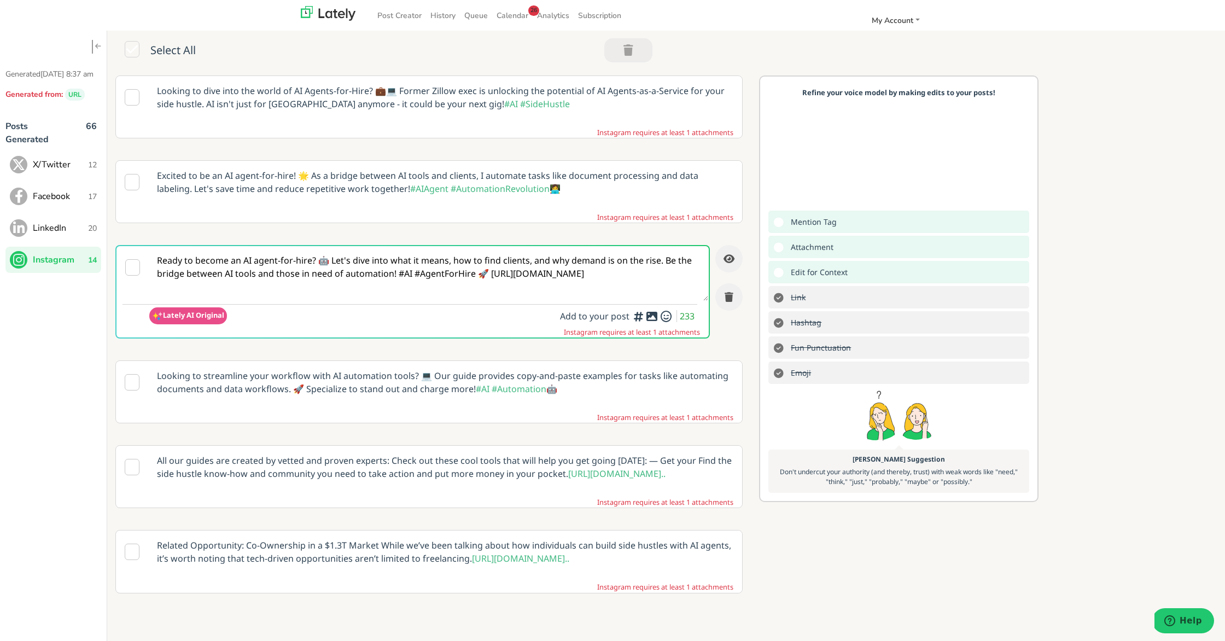
click at [488, 275] on textarea "Ready to become an AI agent-for-hire? 🤖 Let's dive into what it means, how to f…" at bounding box center [428, 273] width 559 height 55
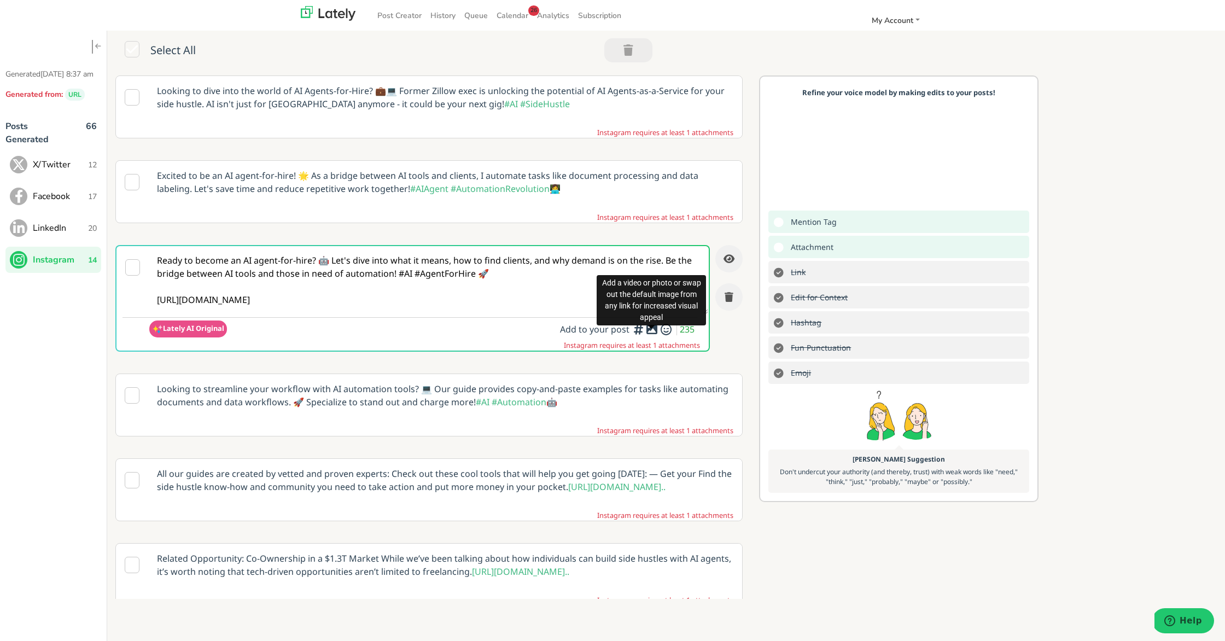
type textarea "Ready to become an AI agent-for-hire? 🤖 Let's dive into what it means, how to f…"
click at [651, 328] on div at bounding box center [651, 326] width 7 height 3
click at [651, 329] on icon at bounding box center [651, 329] width 13 height 1
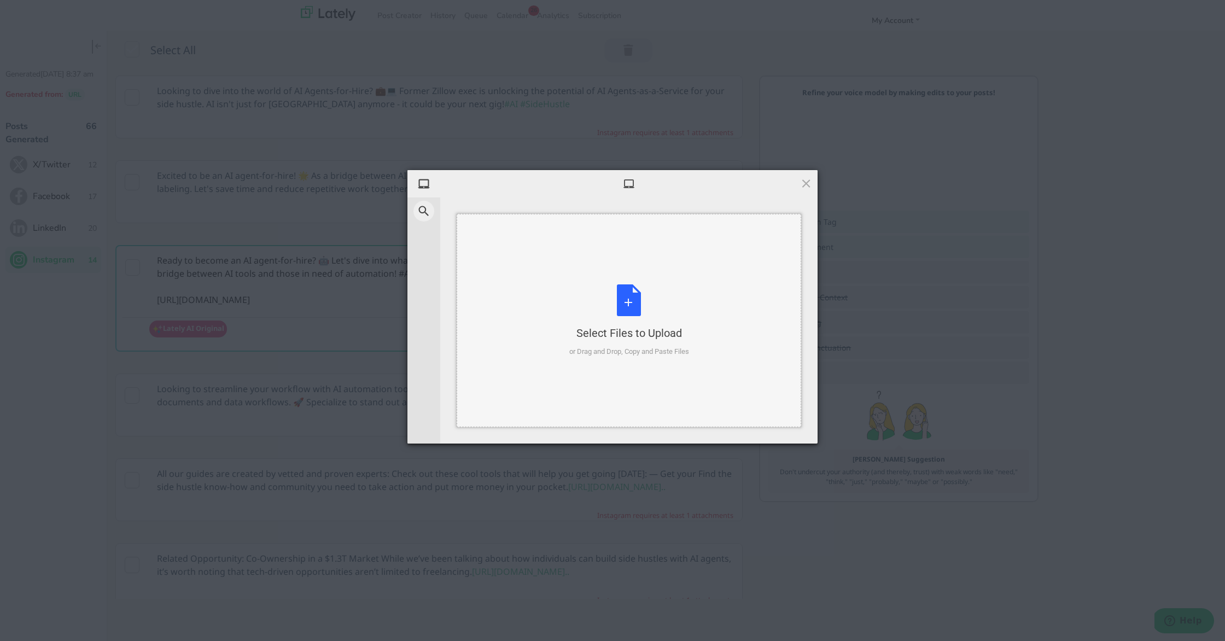
click at [634, 300] on div "Select Files to Upload or Drag and Drop, Copy and Paste Files" at bounding box center [629, 320] width 120 height 73
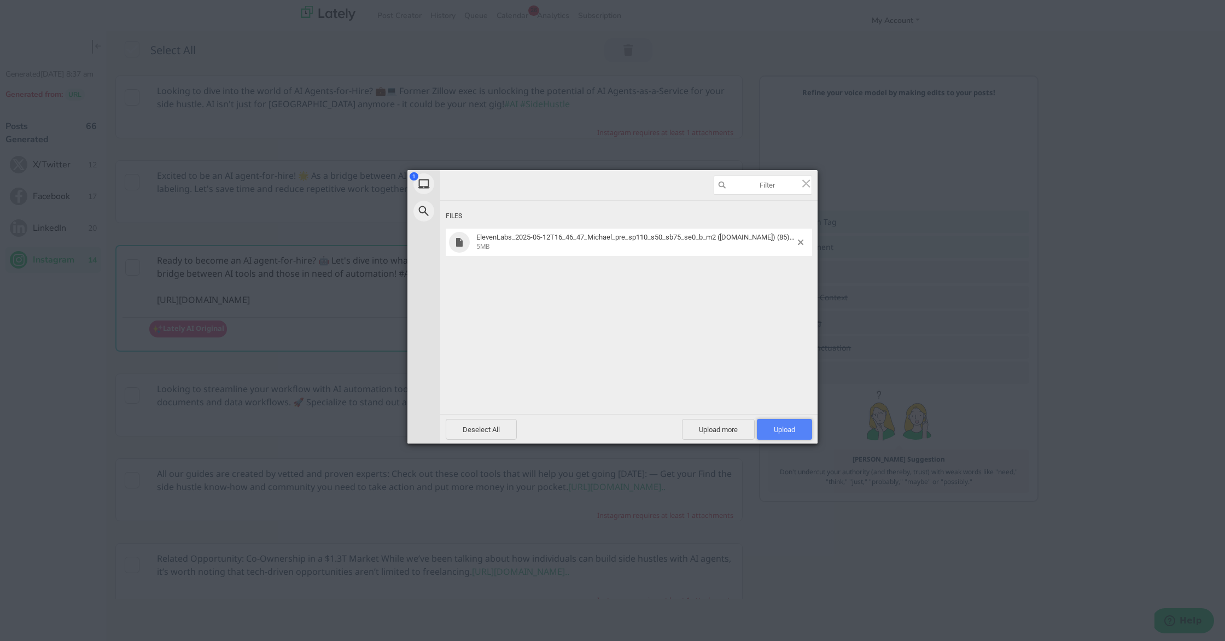
click at [789, 426] on span "Upload 1" at bounding box center [784, 429] width 21 height 8
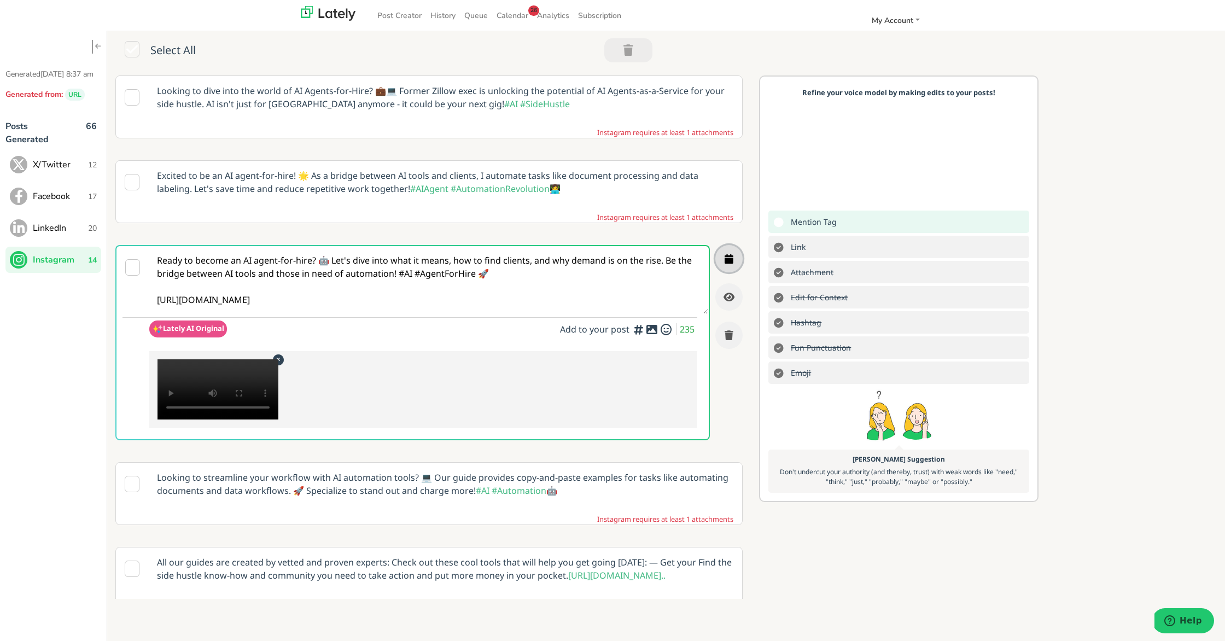
click at [724, 266] on button "button" at bounding box center [728, 258] width 27 height 27
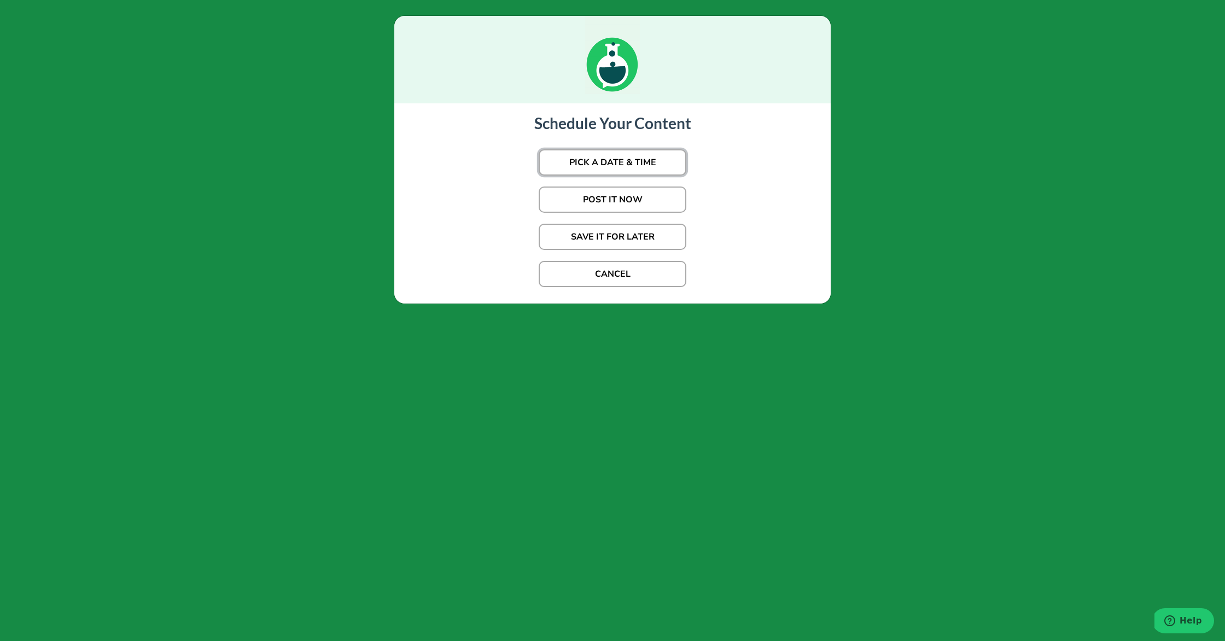
click at [660, 173] on button "PICK A DATE & TIME" at bounding box center [613, 162] width 148 height 26
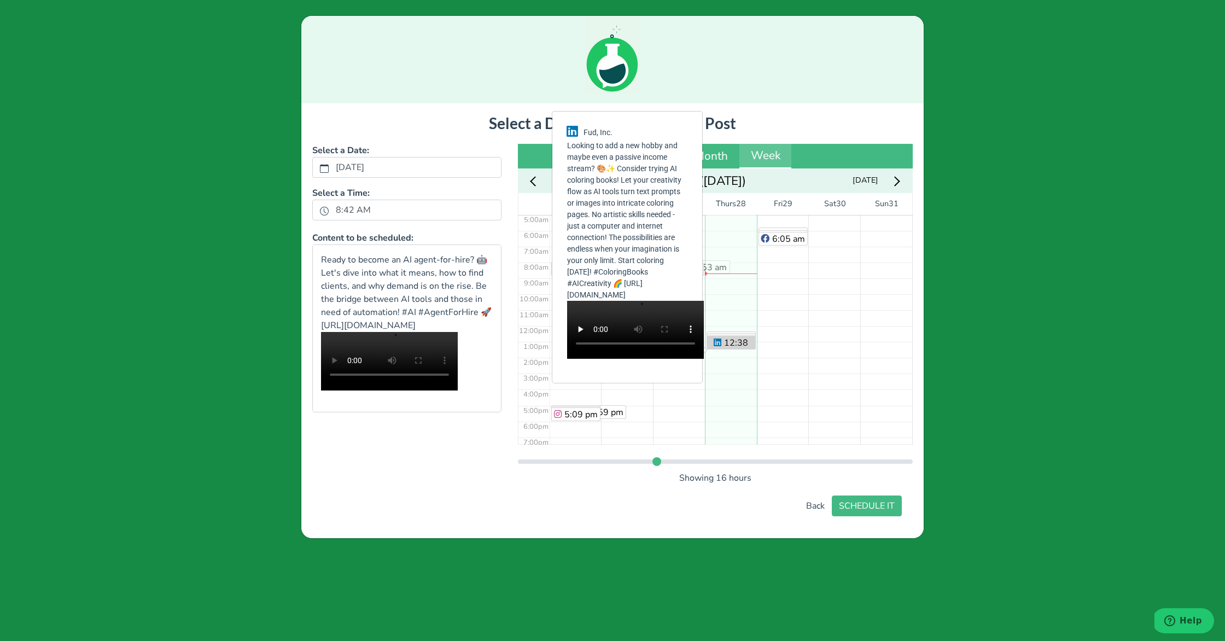
scroll to position [80, 0]
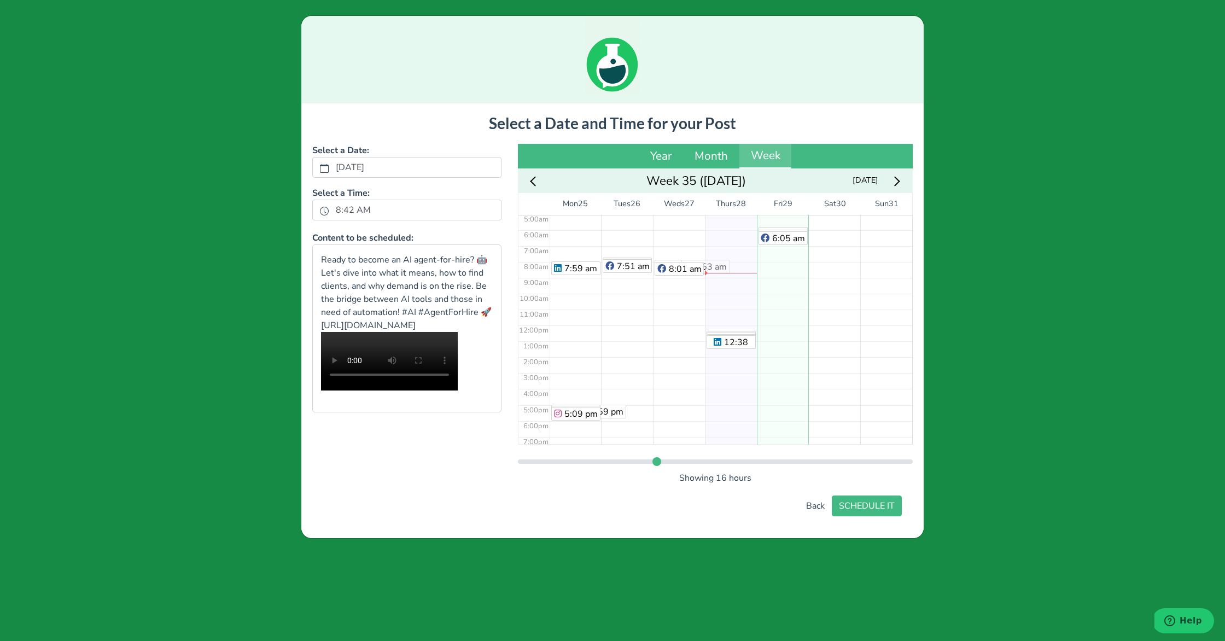
click at [780, 226] on div "5:49 am 5:59 am 6:05 am" at bounding box center [783, 325] width 52 height 381
click at [874, 513] on button "SCHEDULE IT" at bounding box center [867, 505] width 70 height 21
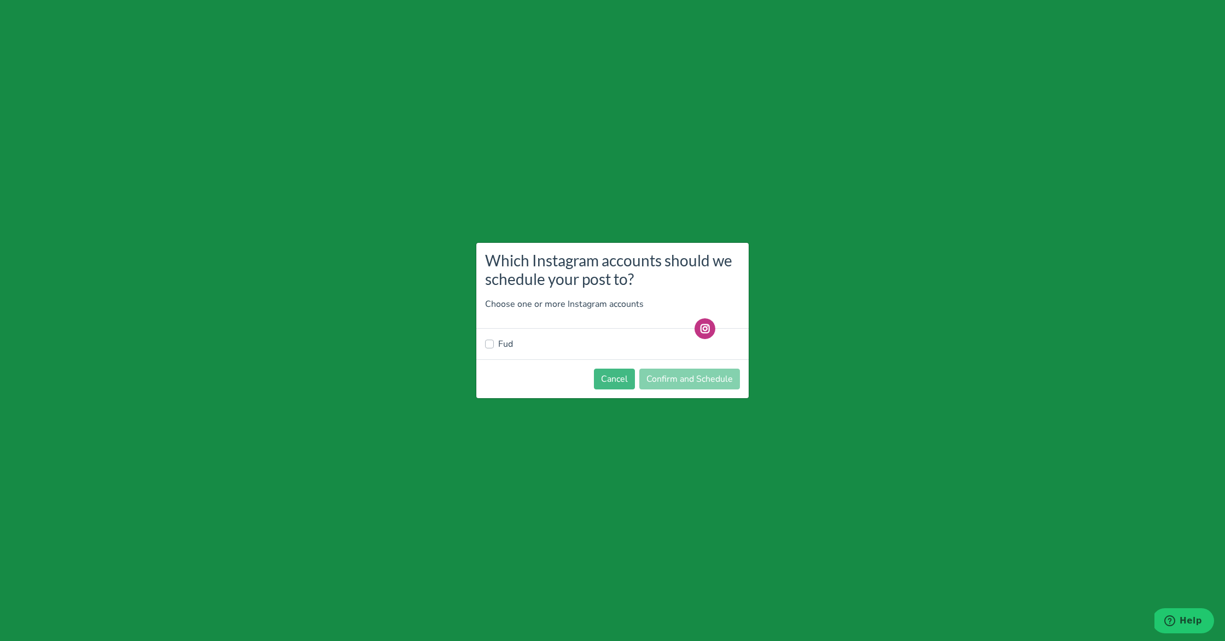
click at [503, 341] on label "Fud" at bounding box center [505, 343] width 15 height 13
click at [494, 341] on input "Fud" at bounding box center [489, 342] width 9 height 11
checkbox input "true"
click at [707, 378] on button "Confirm and Schedule" at bounding box center [689, 379] width 101 height 21
